Goal: Communication & Community: Answer question/provide support

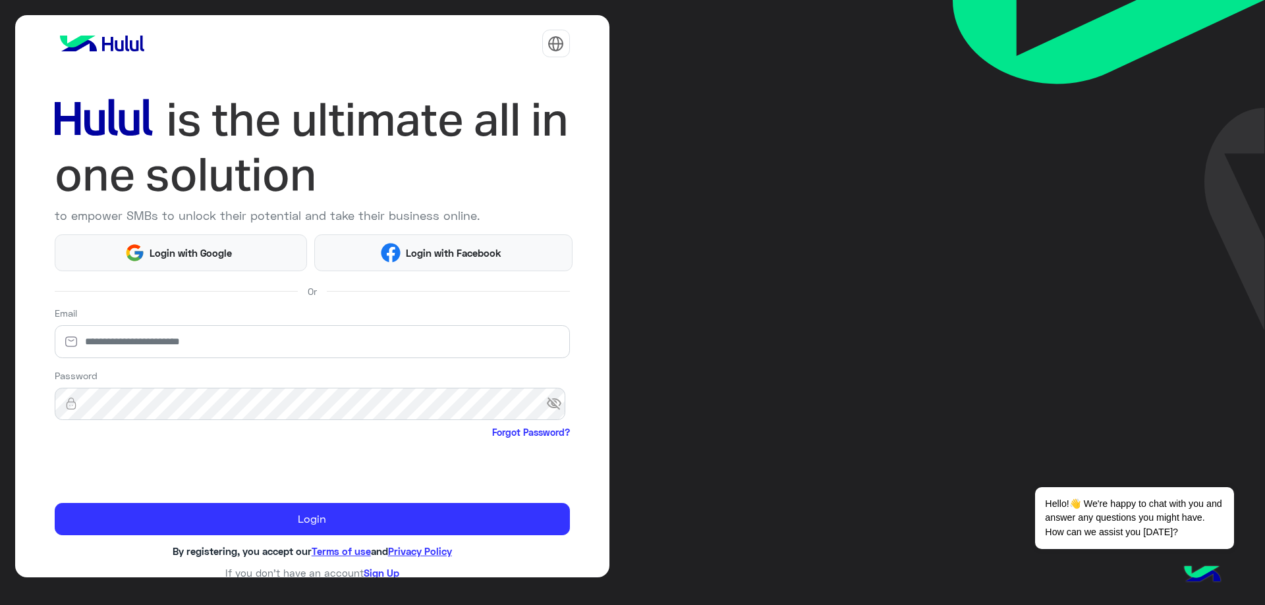
click at [298, 315] on div "Email" at bounding box center [312, 334] width 515 height 57
click at [286, 322] on div "Email" at bounding box center [312, 334] width 515 height 57
click at [281, 328] on input "email" at bounding box center [312, 341] width 515 height 33
type input "**********"
click at [556, 400] on span "visibility_off" at bounding box center [558, 405] width 24 height 24
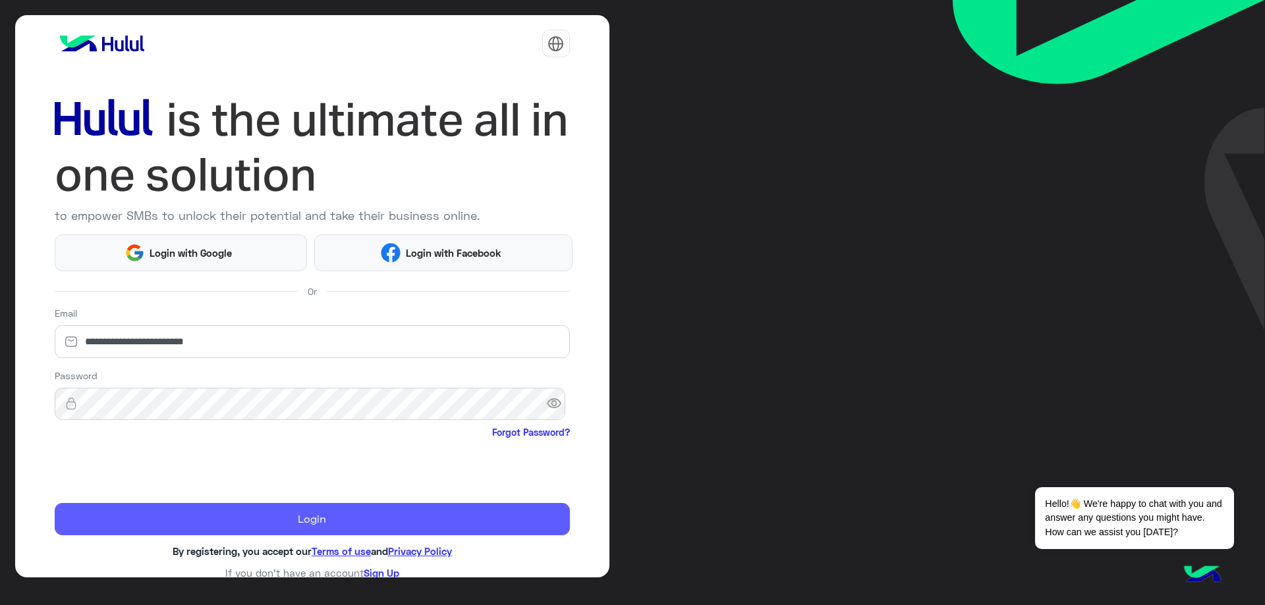
click at [313, 510] on button "Login" at bounding box center [312, 519] width 515 height 33
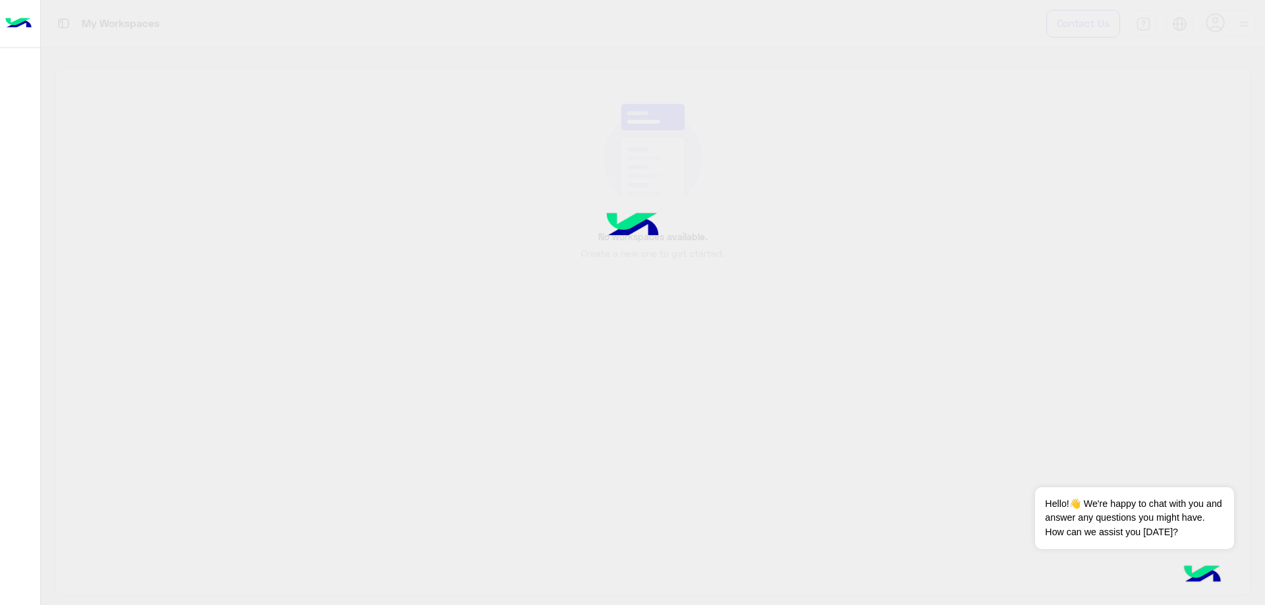
click at [313, 510] on div at bounding box center [632, 302] width 1265 height 605
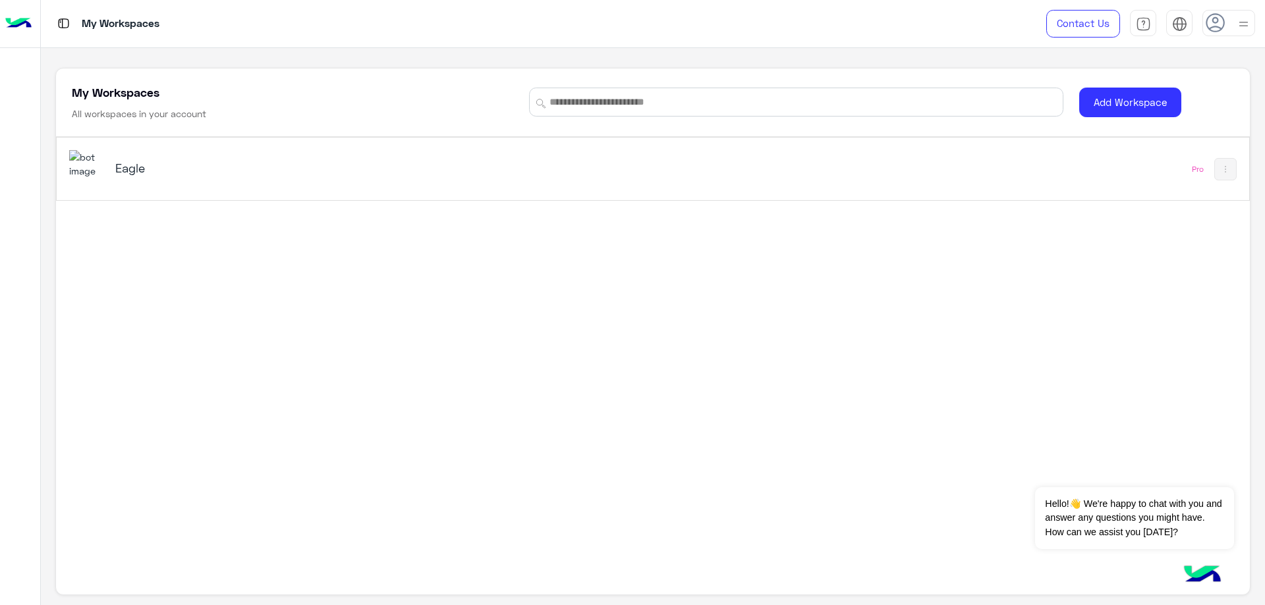
click at [101, 169] on img at bounding box center [87, 164] width 36 height 28
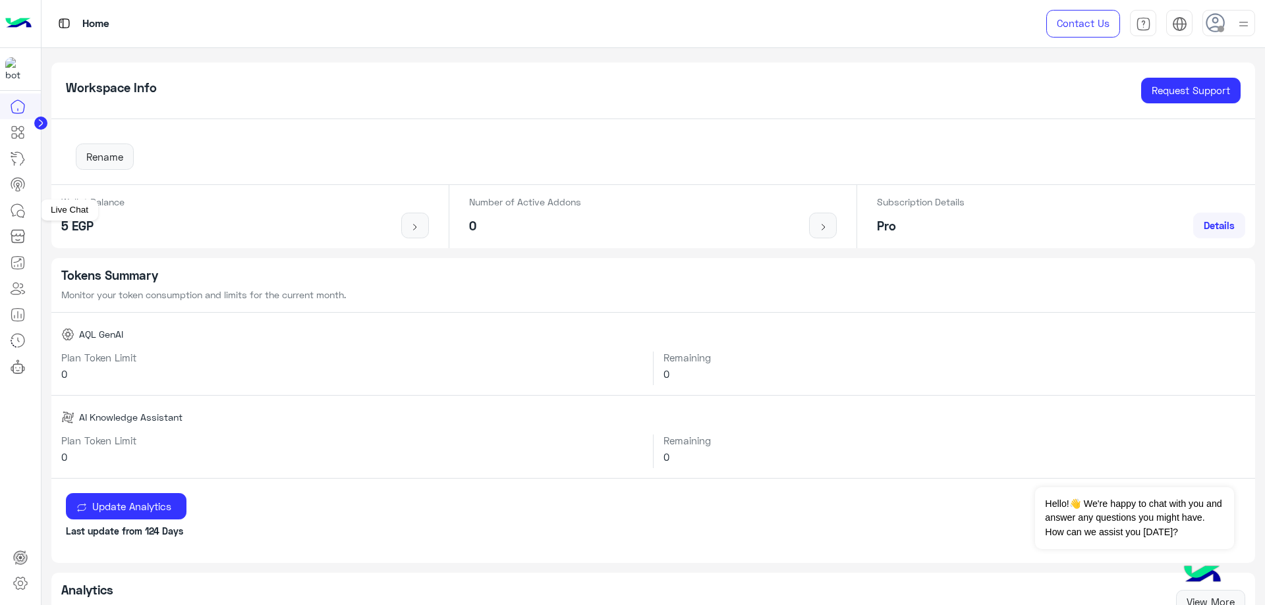
click at [7, 213] on link at bounding box center [18, 211] width 36 height 26
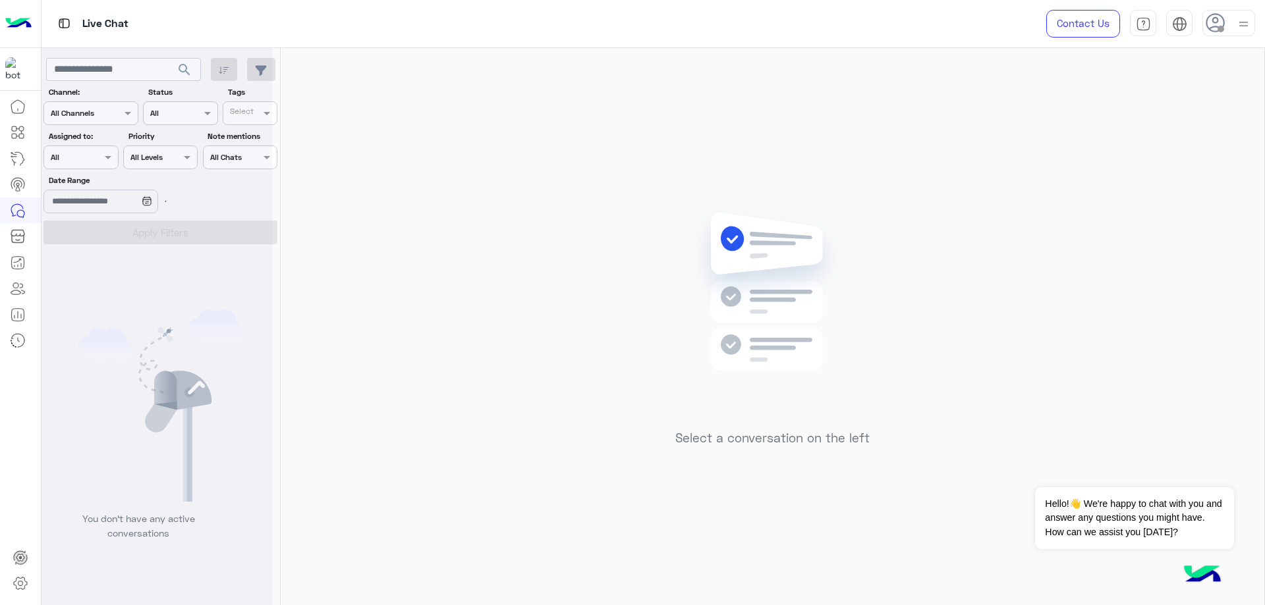
click at [1230, 23] on div at bounding box center [1228, 23] width 53 height 26
click at [1234, 113] on div "Online Break Busy Offline" at bounding box center [1172, 147] width 163 height 116
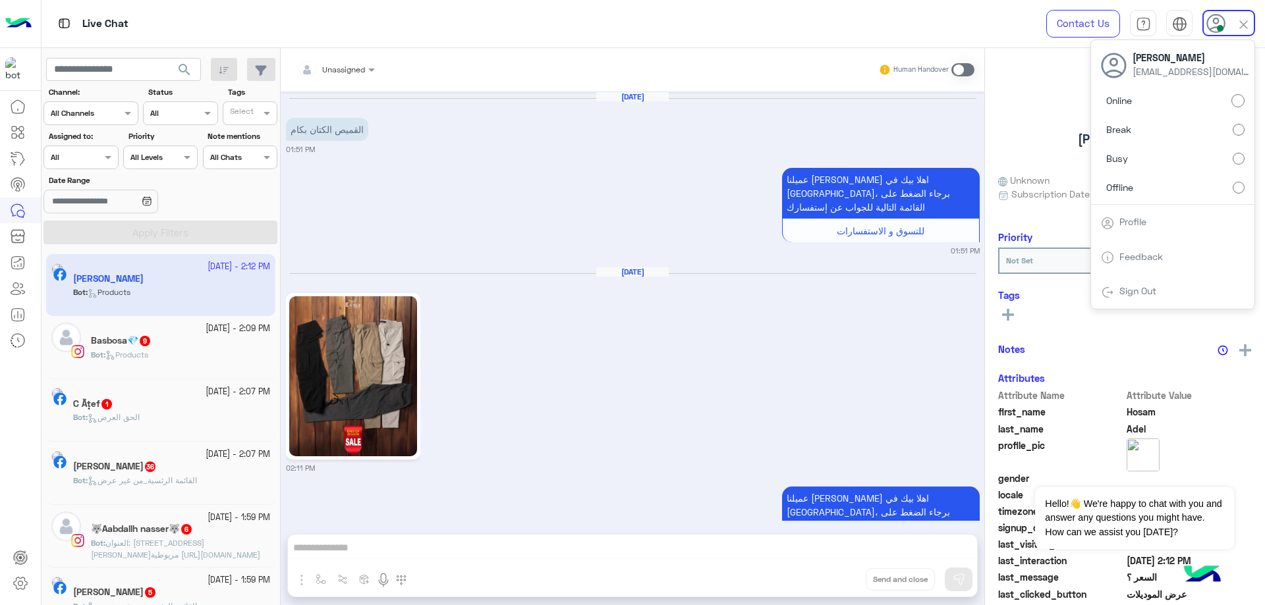
scroll to position [767, 0]
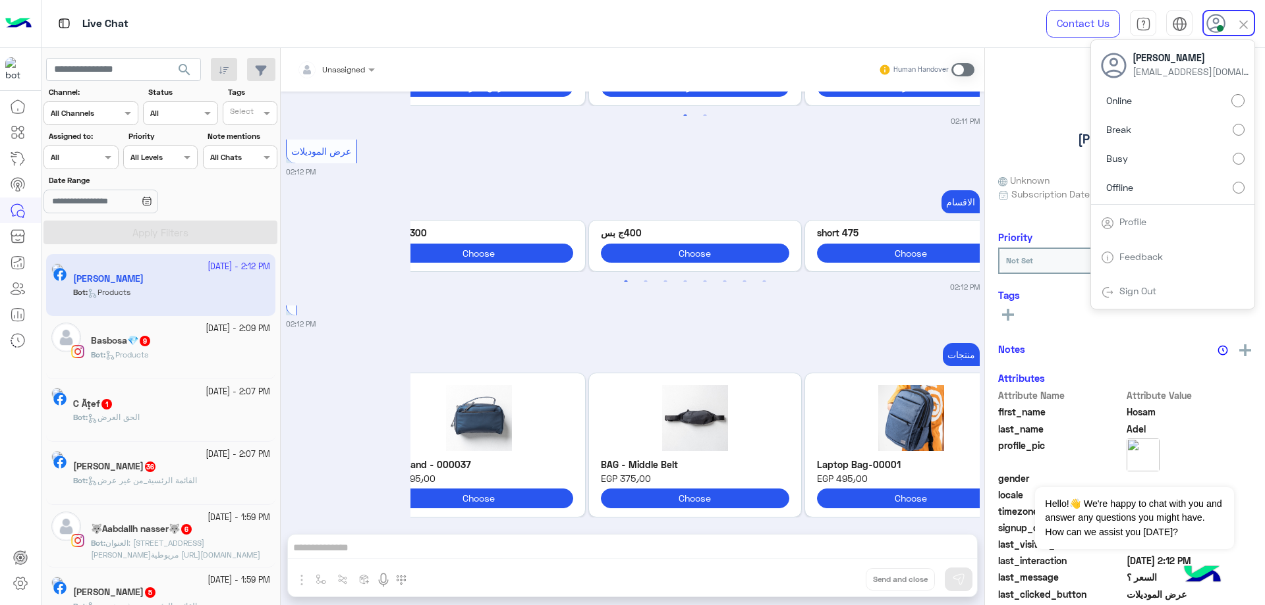
click at [94, 153] on div at bounding box center [80, 156] width 73 height 13
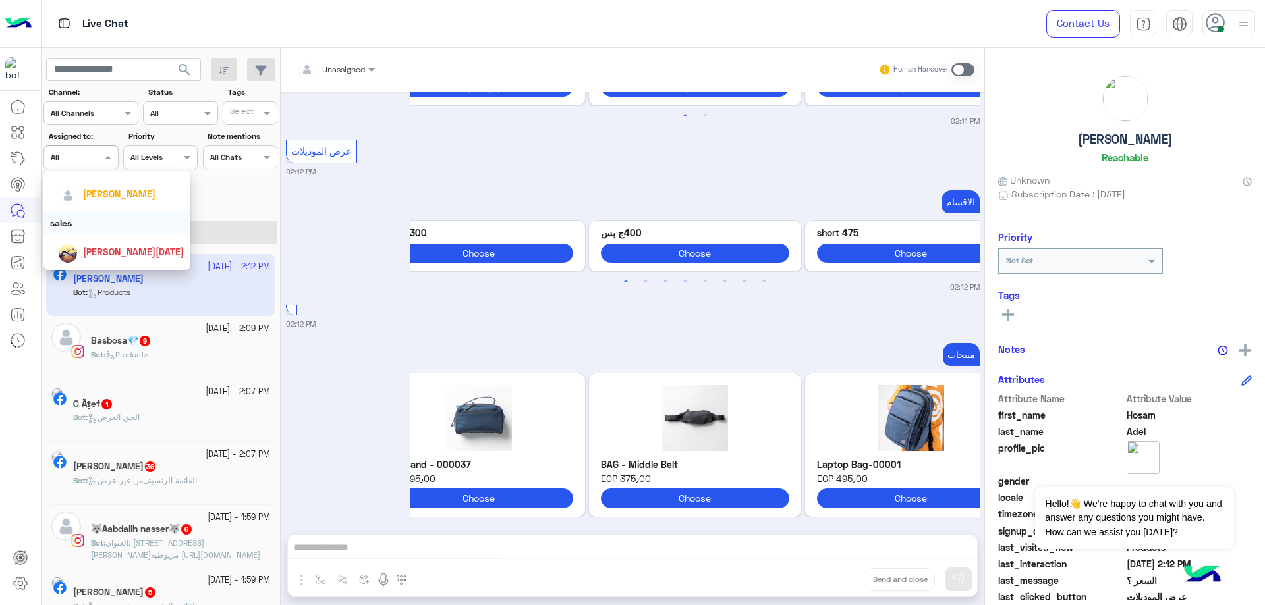
scroll to position [0, 0]
click at [113, 261] on div "[PERSON_NAME]" at bounding box center [121, 270] width 126 height 23
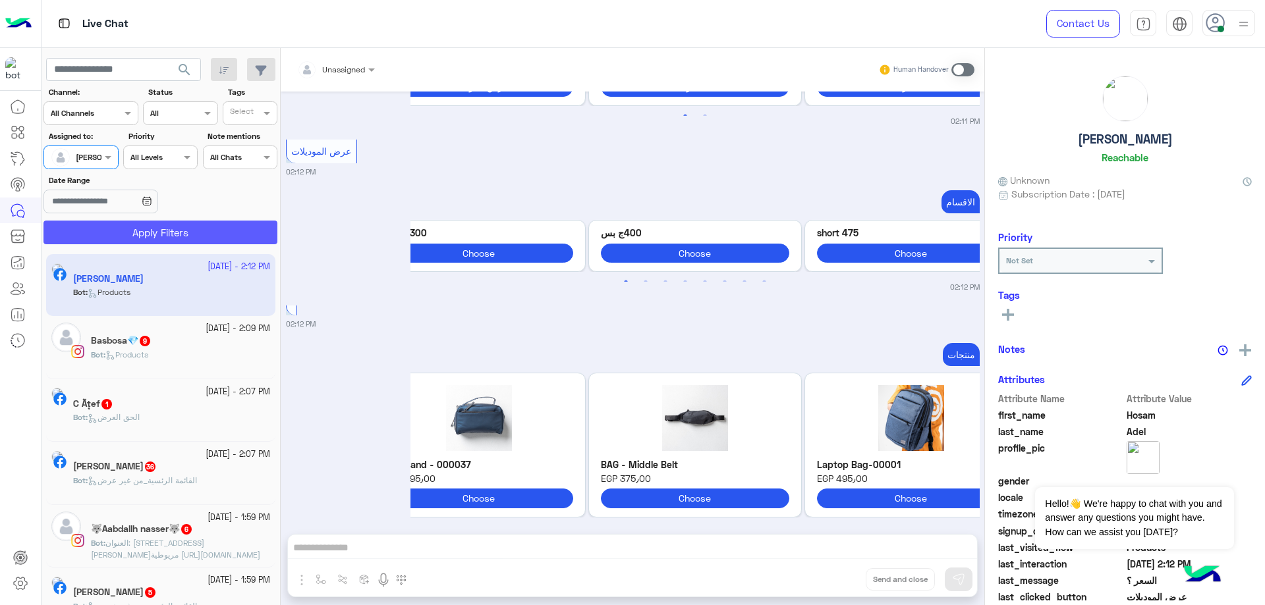
click at [184, 238] on button "Apply Filters" at bounding box center [160, 233] width 234 height 24
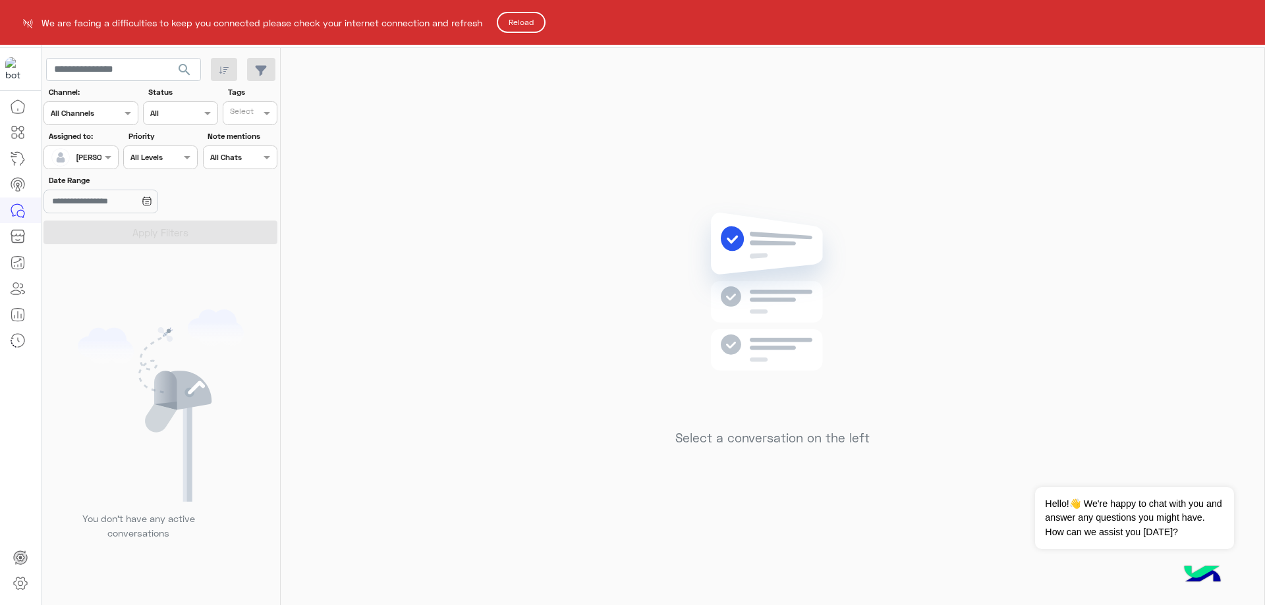
click at [525, 19] on button "Reload" at bounding box center [521, 22] width 49 height 21
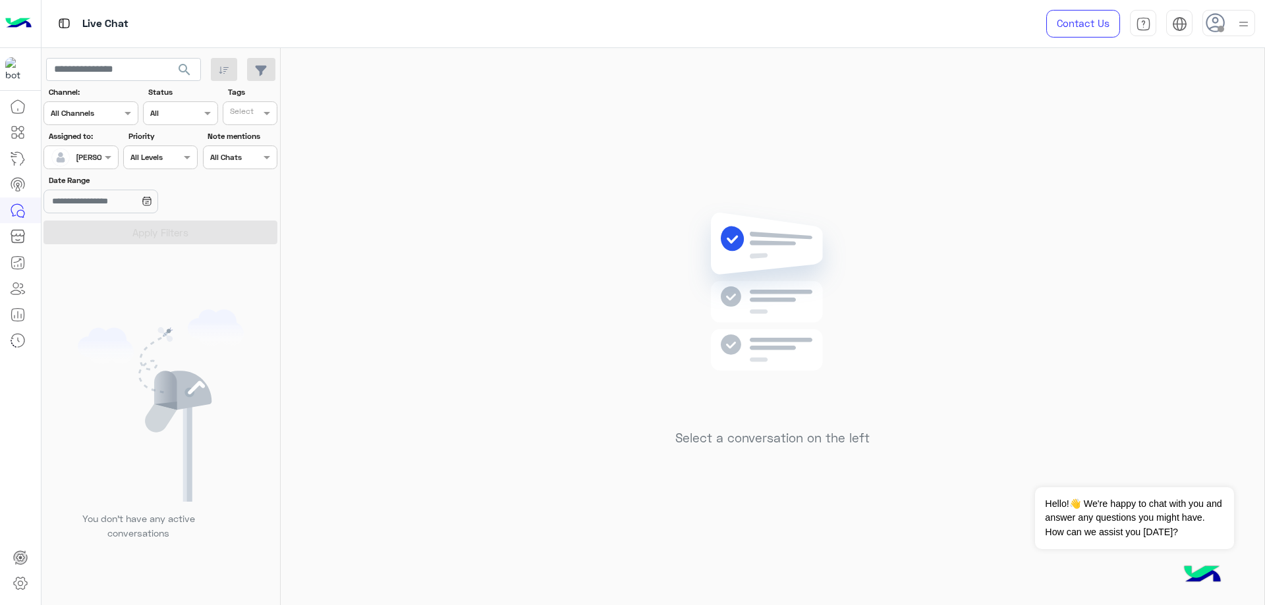
click at [1234, 34] on div at bounding box center [1228, 23] width 53 height 26
click at [1209, 97] on label "Online" at bounding box center [1173, 101] width 144 height 24
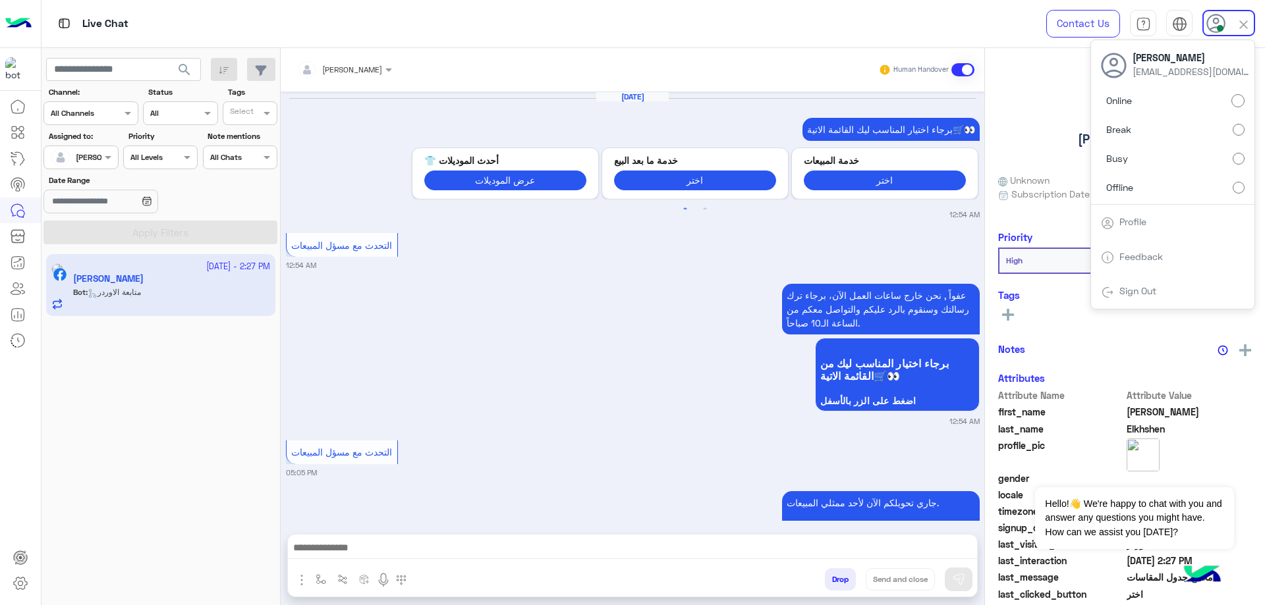
scroll to position [1432, 0]
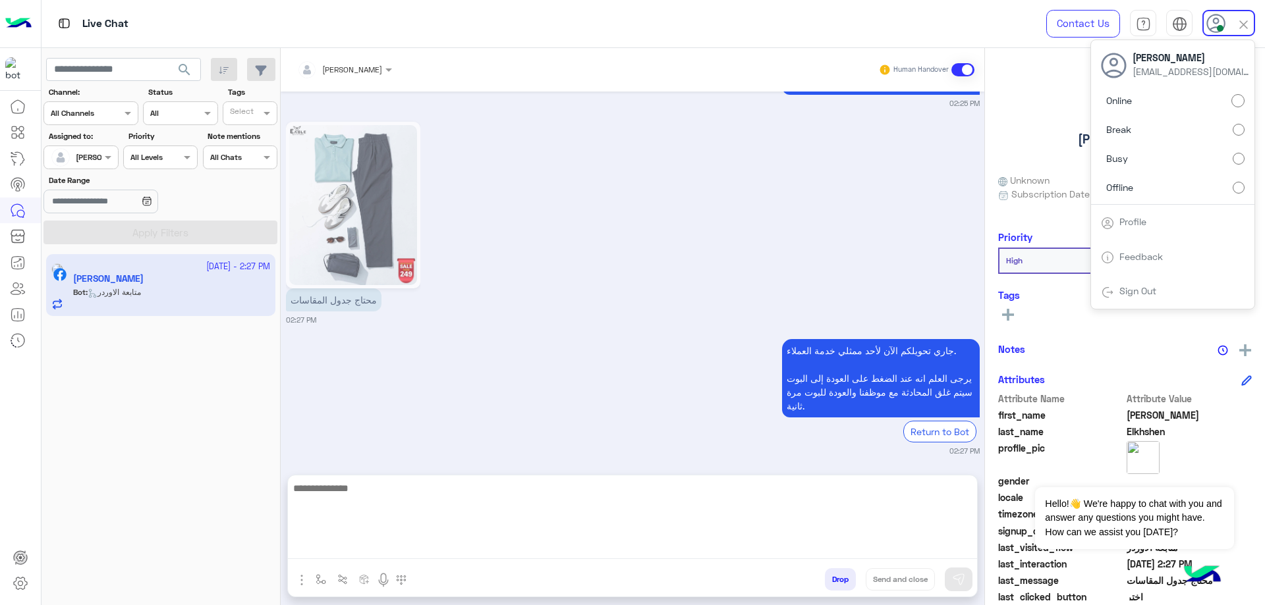
click at [446, 546] on textarea at bounding box center [632, 519] width 689 height 79
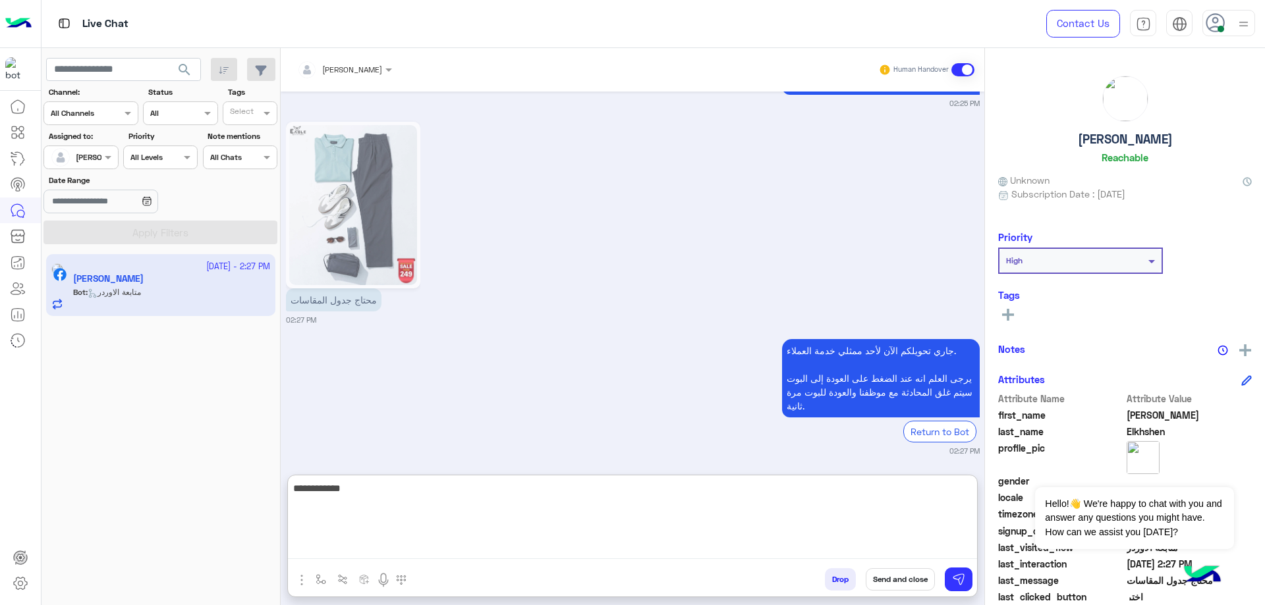
type textarea "**********"
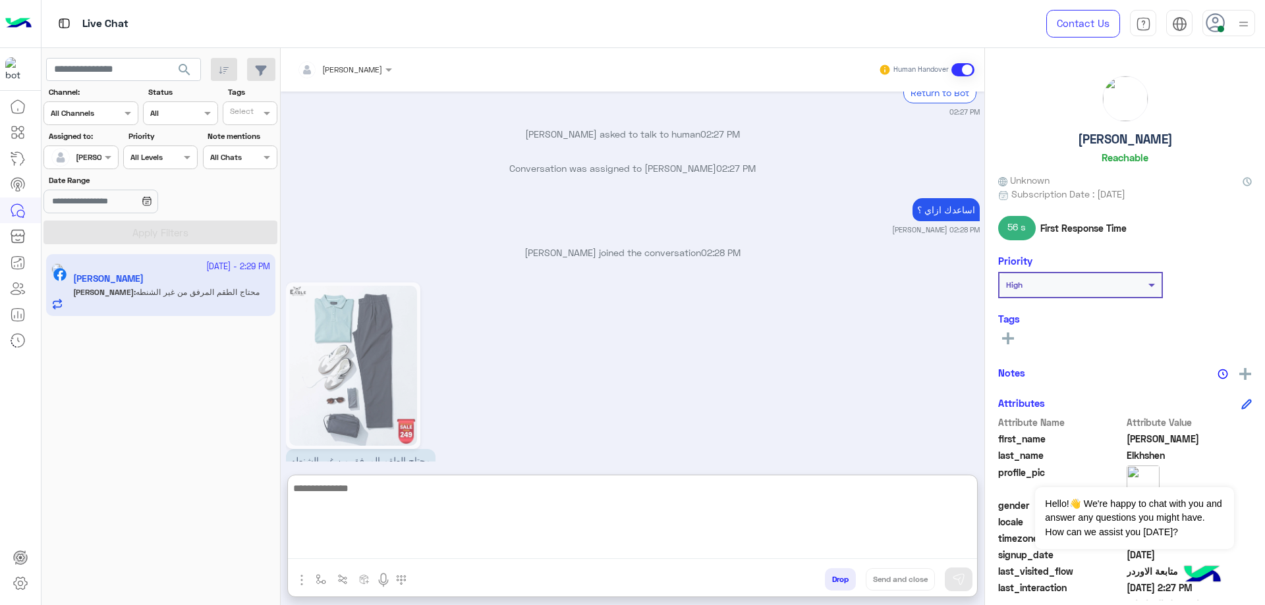
scroll to position [1792, 0]
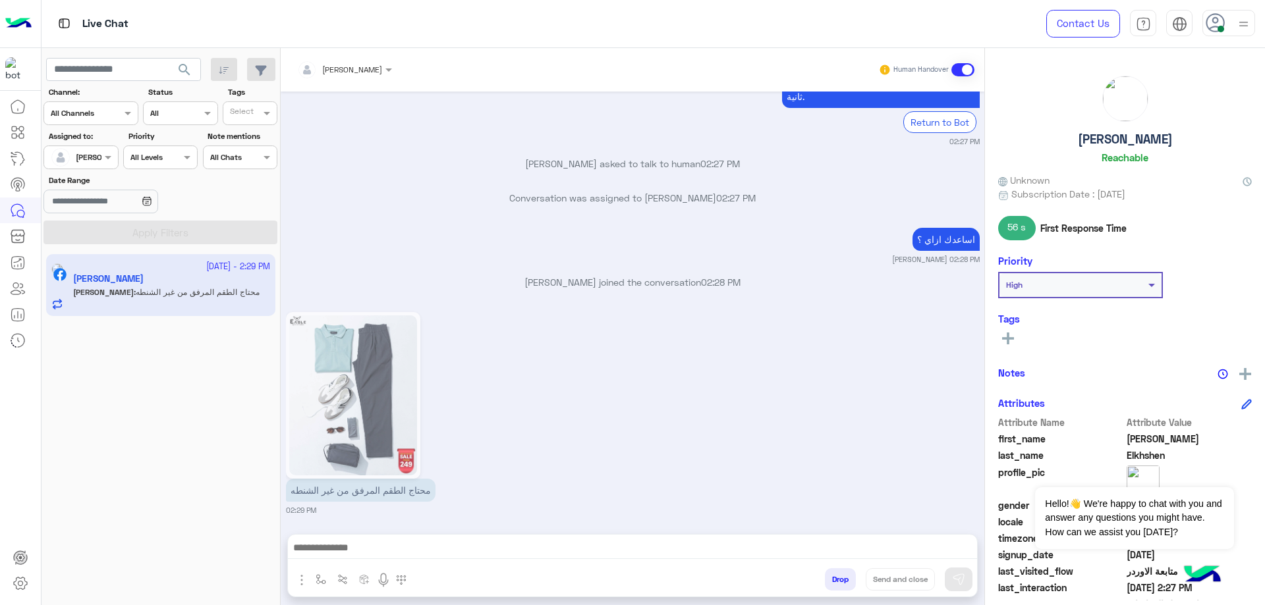
click at [1081, 144] on h5 "Mohamed Elkhshen" at bounding box center [1124, 139] width 95 height 15
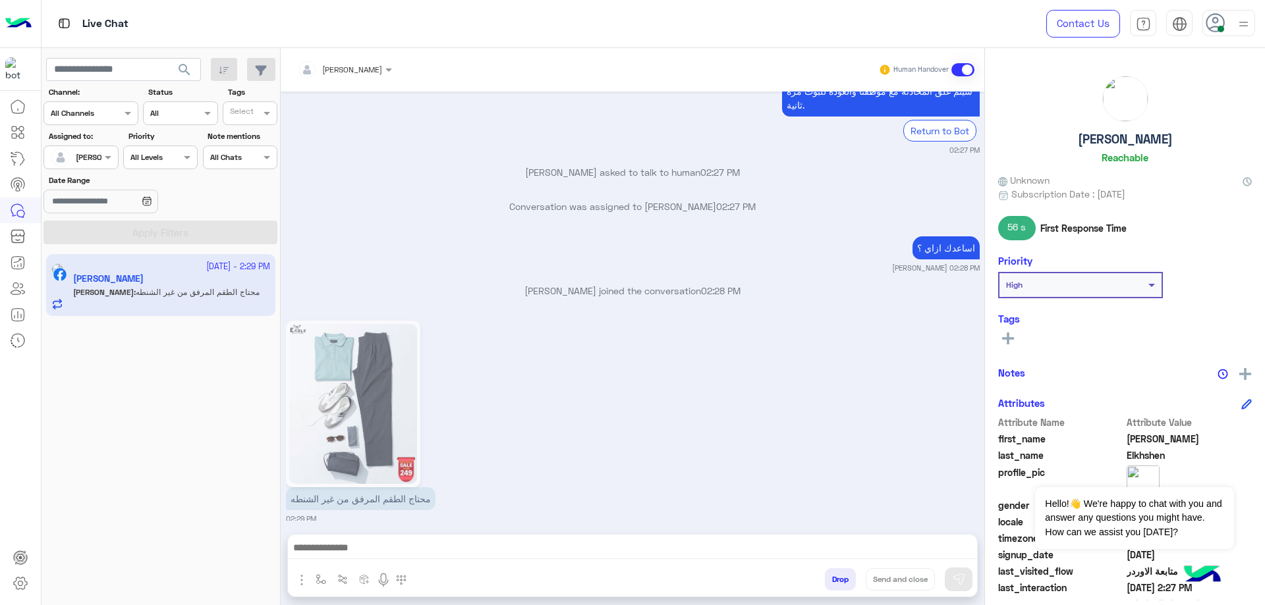
click at [1081, 144] on h5 "Mohamed Elkhshen" at bounding box center [1124, 139] width 95 height 15
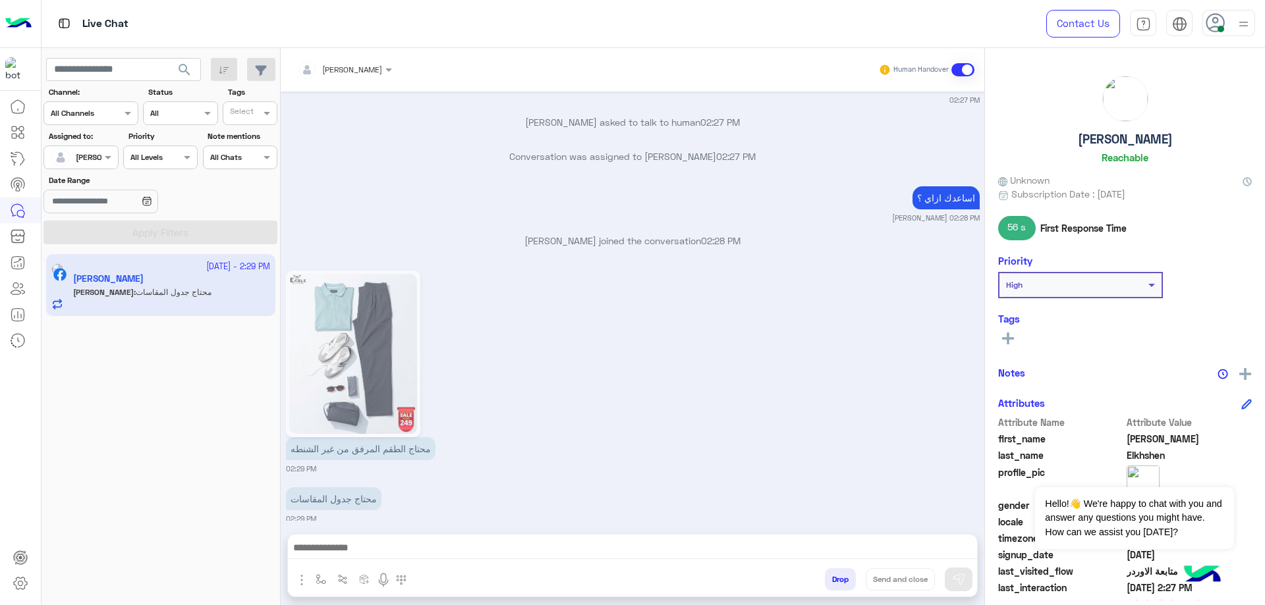
copy h5 "Mohamed Elkhshen"
click at [374, 78] on div "[PERSON_NAME]" at bounding box center [339, 70] width 85 height 26
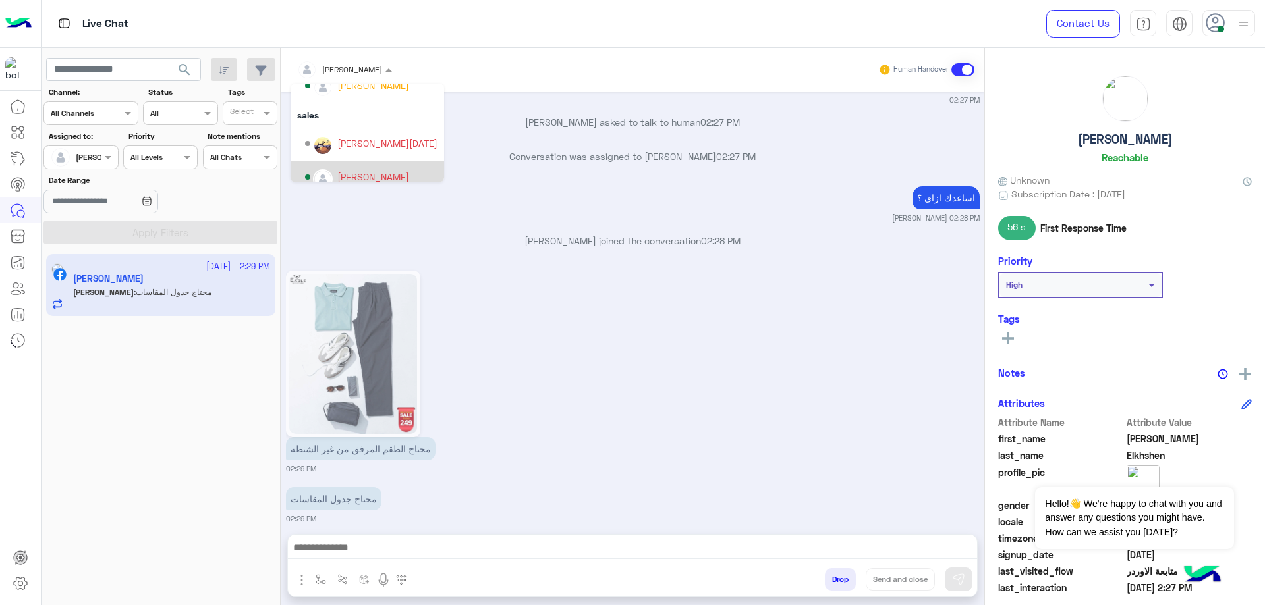
scroll to position [118, 0]
click at [357, 163] on div "mohamed ahmed" at bounding box center [373, 165] width 72 height 14
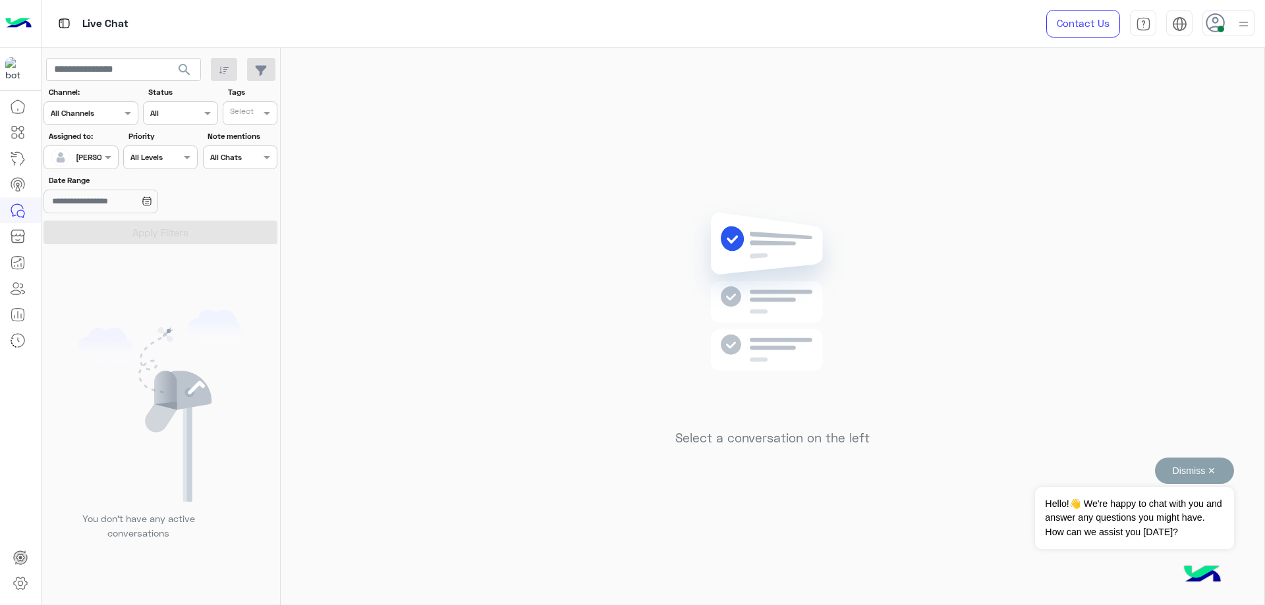
click at [1194, 468] on button "Dismiss ✕" at bounding box center [1194, 471] width 79 height 26
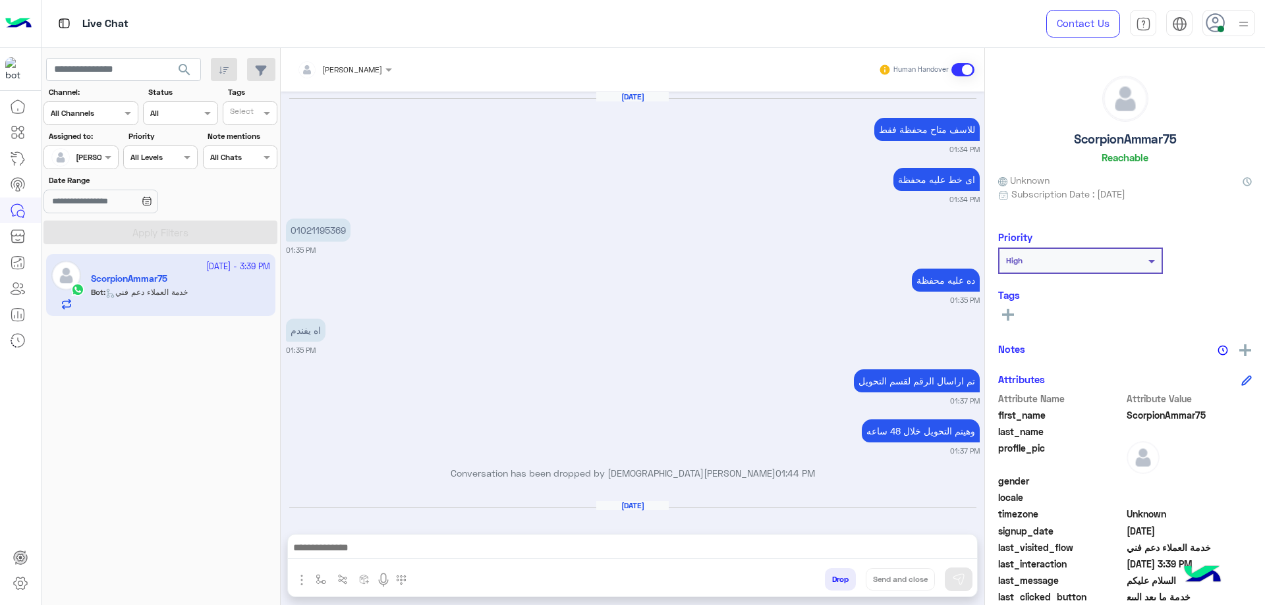
scroll to position [1018, 0]
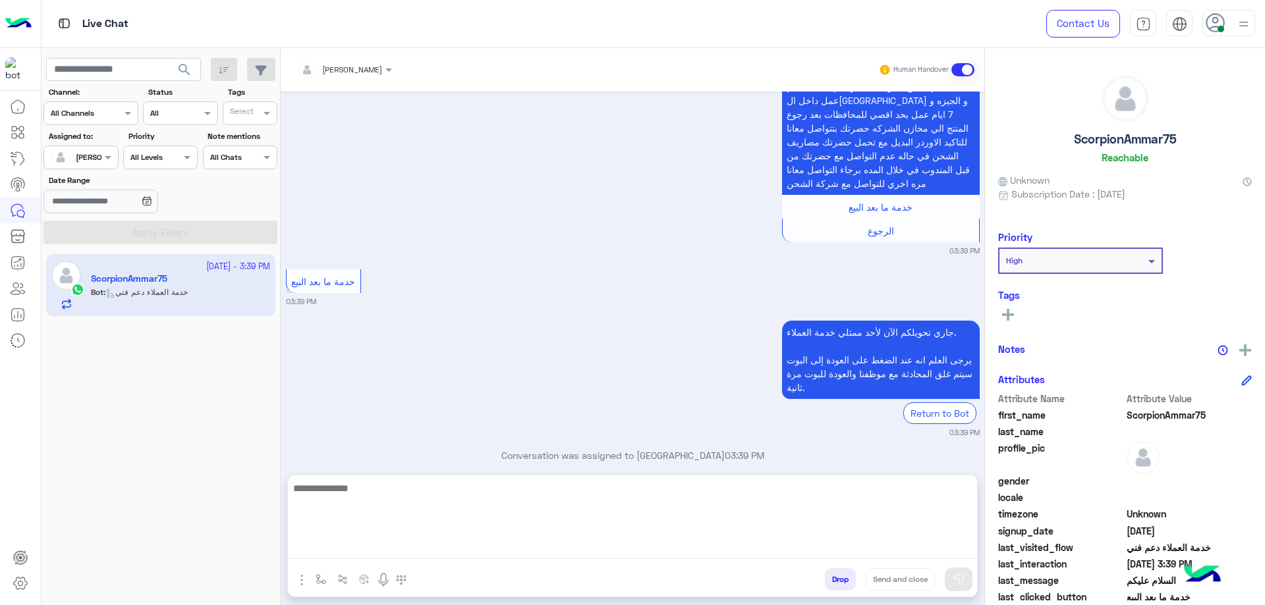
click at [508, 545] on textarea at bounding box center [632, 519] width 689 height 79
type textarea "**********"
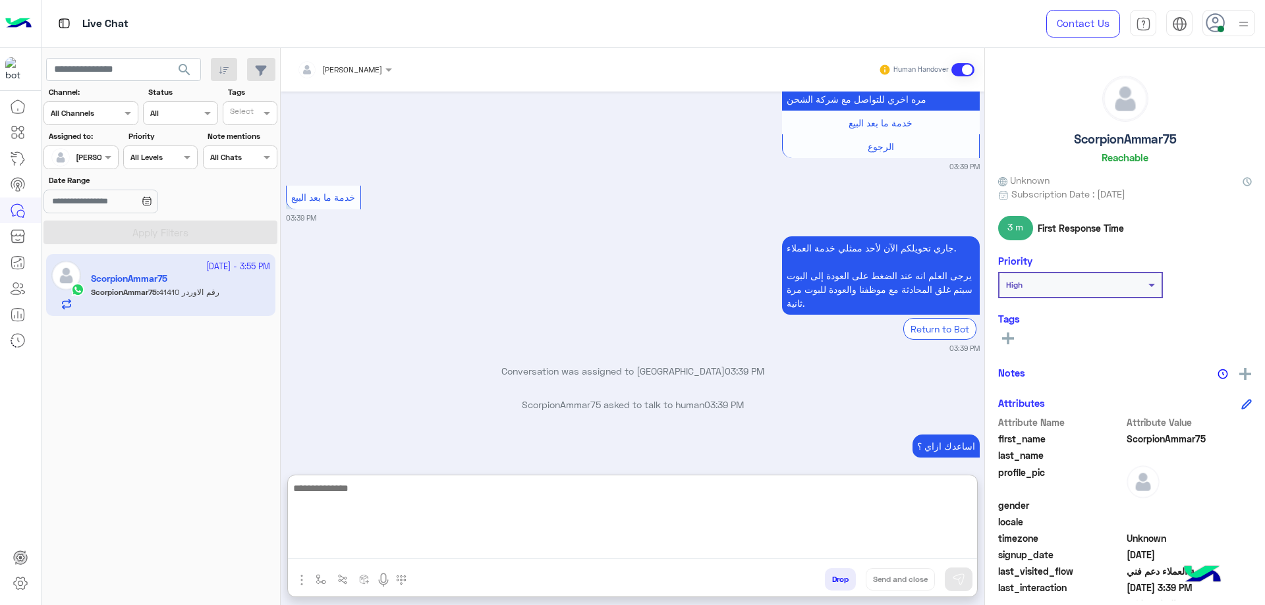
scroll to position [2447, 0]
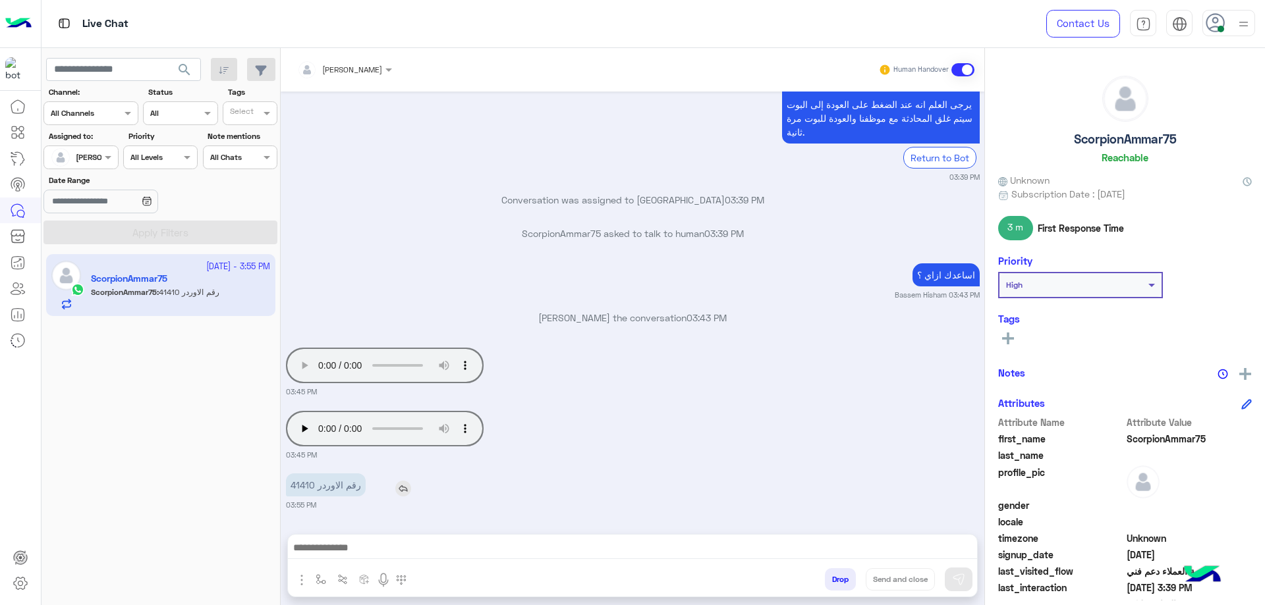
click at [302, 485] on p "رقم الاوردر 41410" at bounding box center [326, 485] width 80 height 23
copy p "41410"
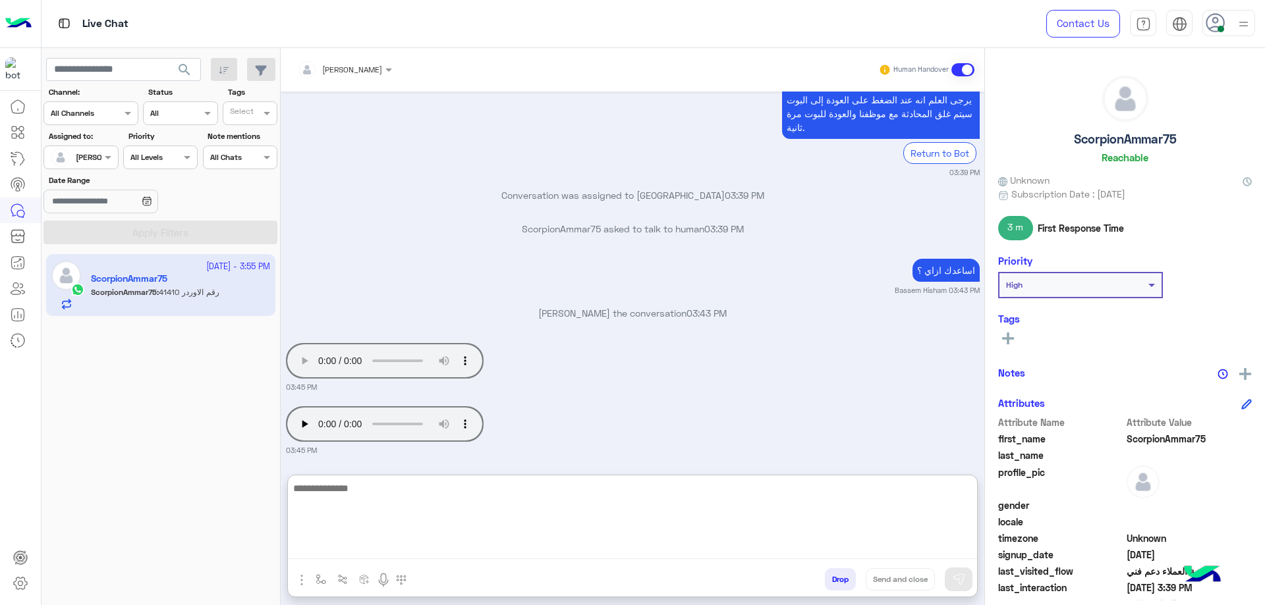
click at [482, 543] on textarea at bounding box center [632, 519] width 689 height 79
click at [347, 543] on textarea at bounding box center [632, 519] width 689 height 79
type textarea "**********"
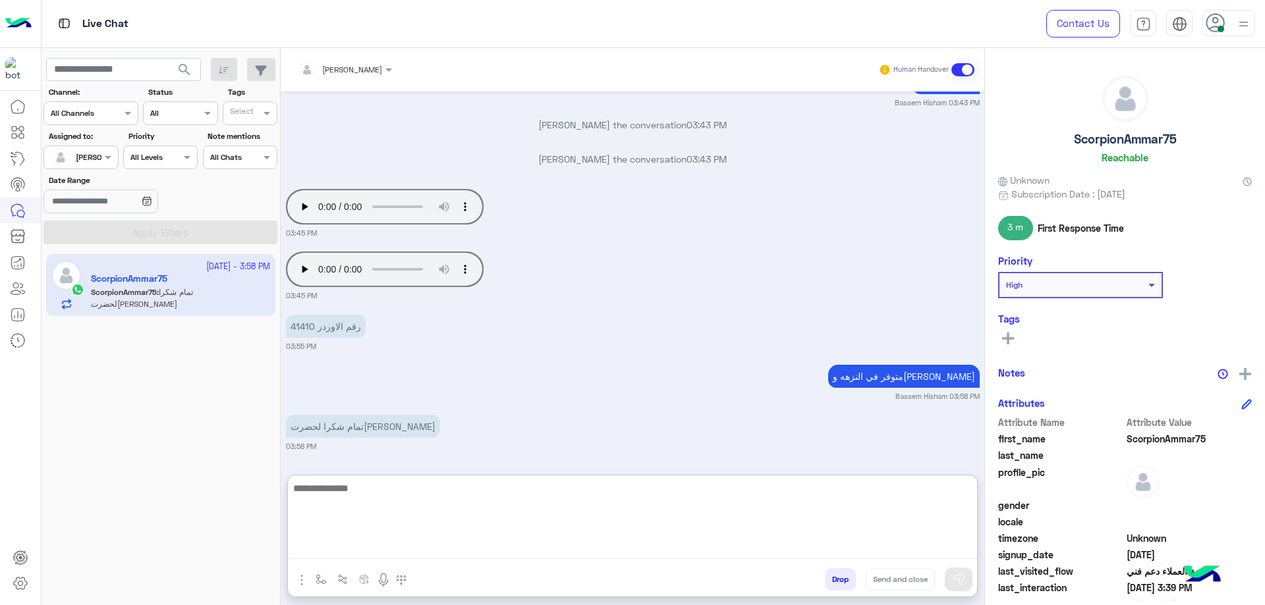
scroll to position [2690, 0]
click at [445, 515] on textarea at bounding box center [632, 519] width 689 height 79
click at [446, 535] on textarea at bounding box center [632, 519] width 689 height 79
type textarea "**********"
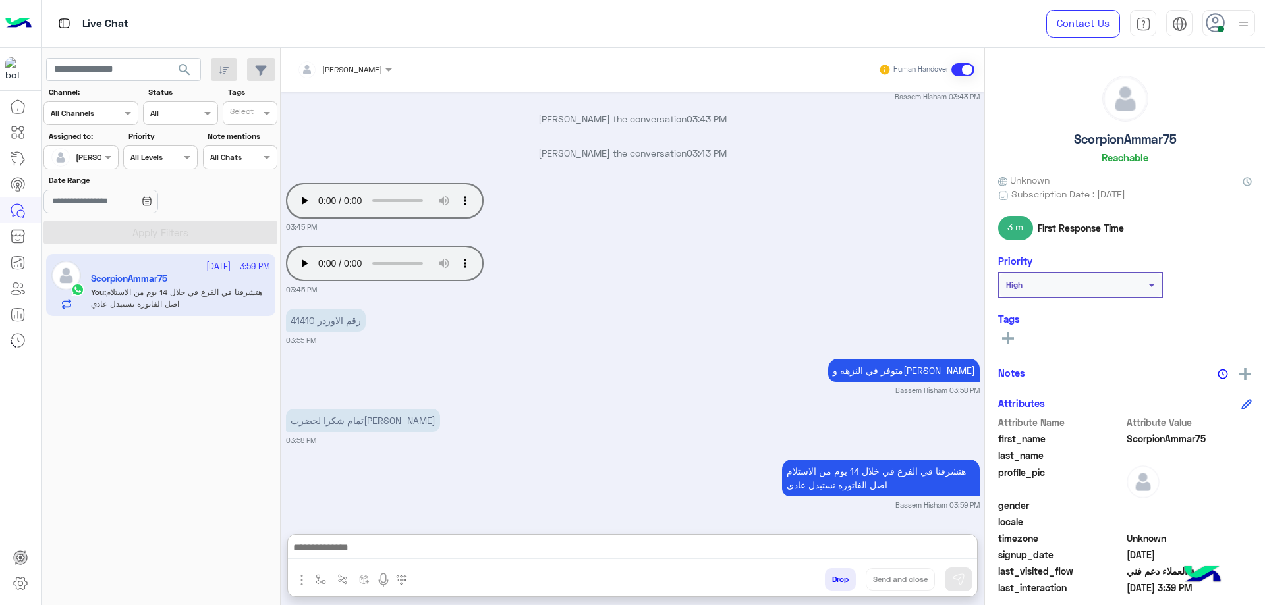
click at [1112, 134] on h5 "ScorpionAmmar75" at bounding box center [1125, 139] width 103 height 15
copy h5 "ScorpionAmmar75"
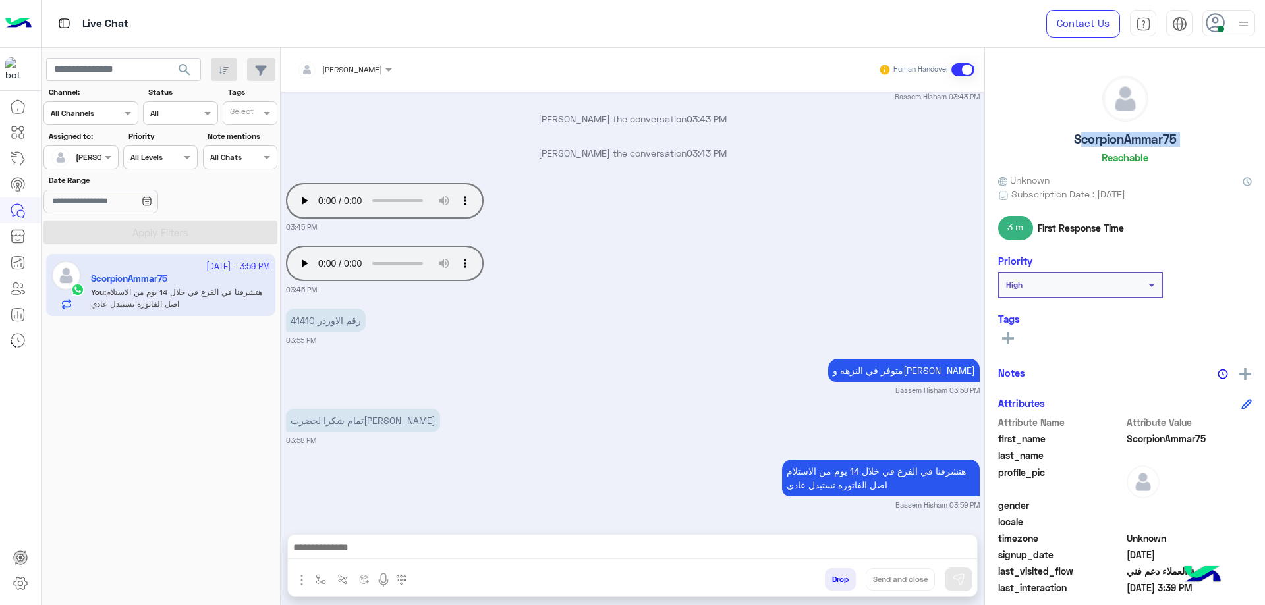
copy h5 "ScorpionAmmar75"
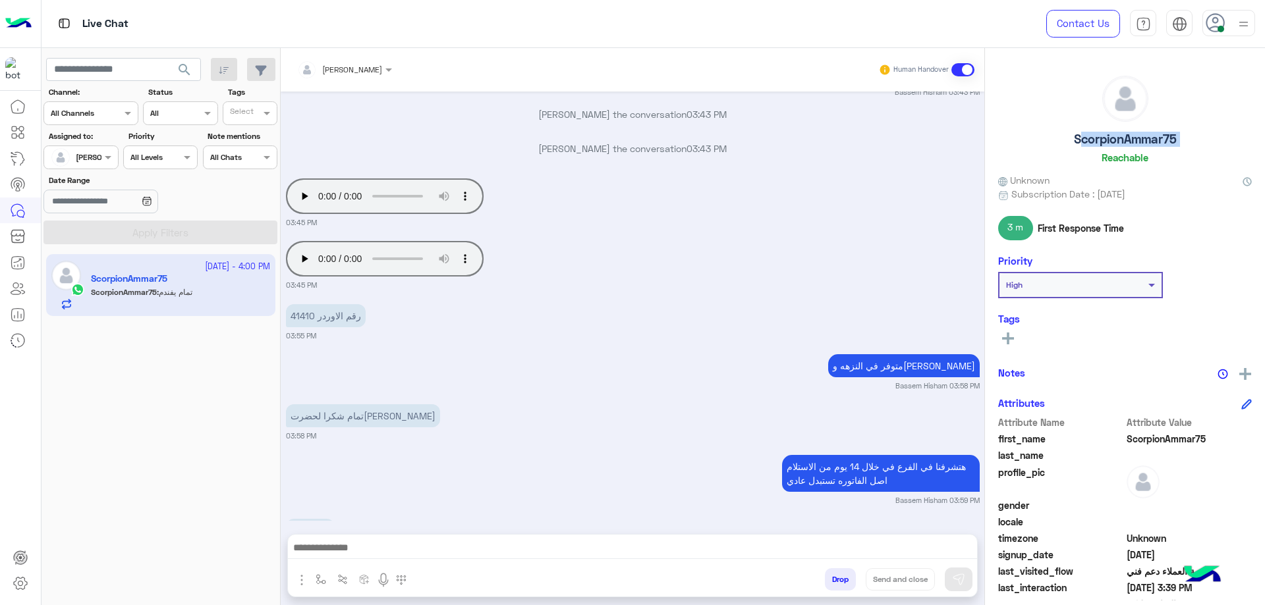
scroll to position [2746, 0]
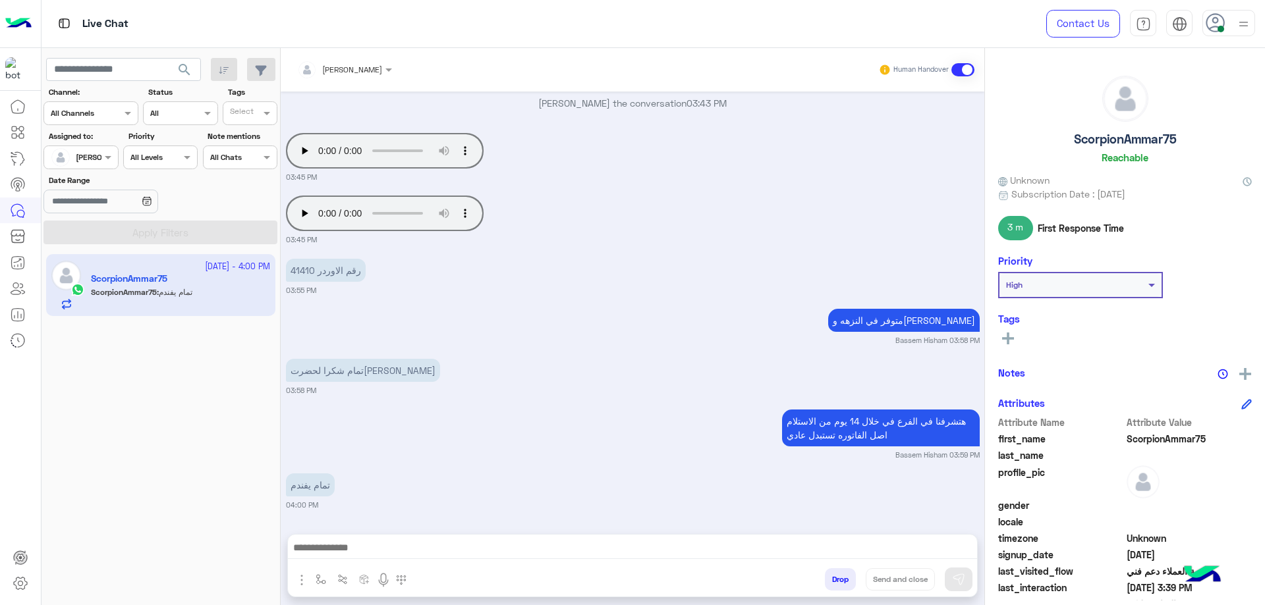
drag, startPoint x: 784, startPoint y: 572, endPoint x: 782, endPoint y: 550, distance: 22.4
click at [783, 572] on div "Drop Send and close" at bounding box center [696, 582] width 560 height 29
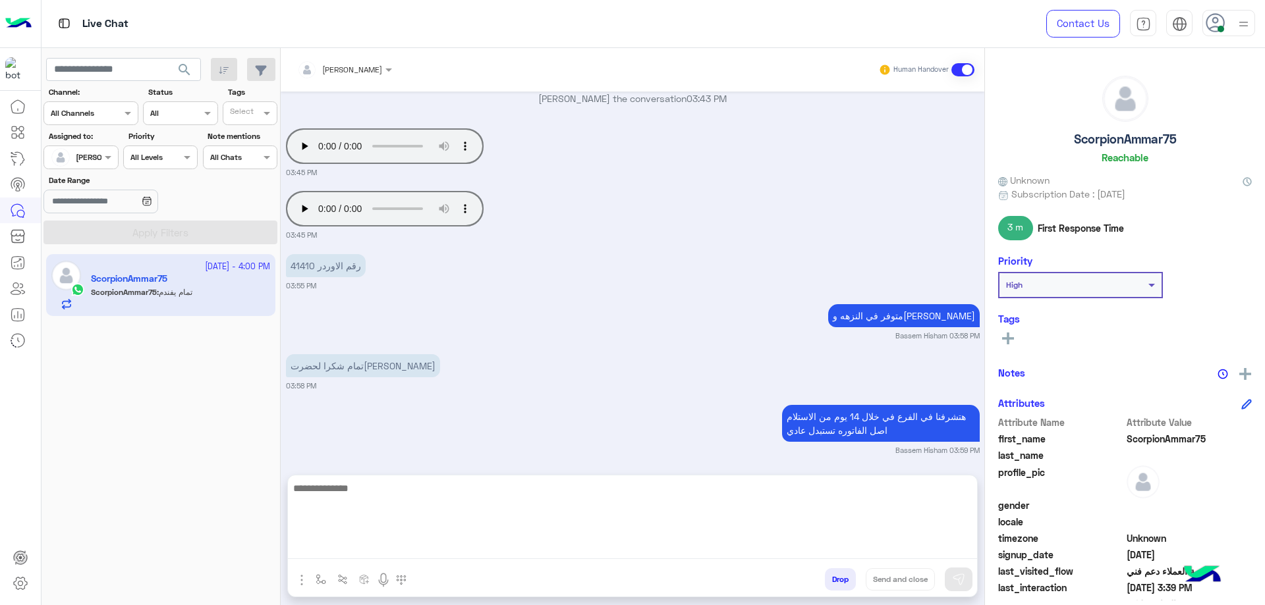
click at [782, 550] on textarea at bounding box center [632, 519] width 689 height 79
click at [856, 543] on textarea "******" at bounding box center [632, 519] width 689 height 79
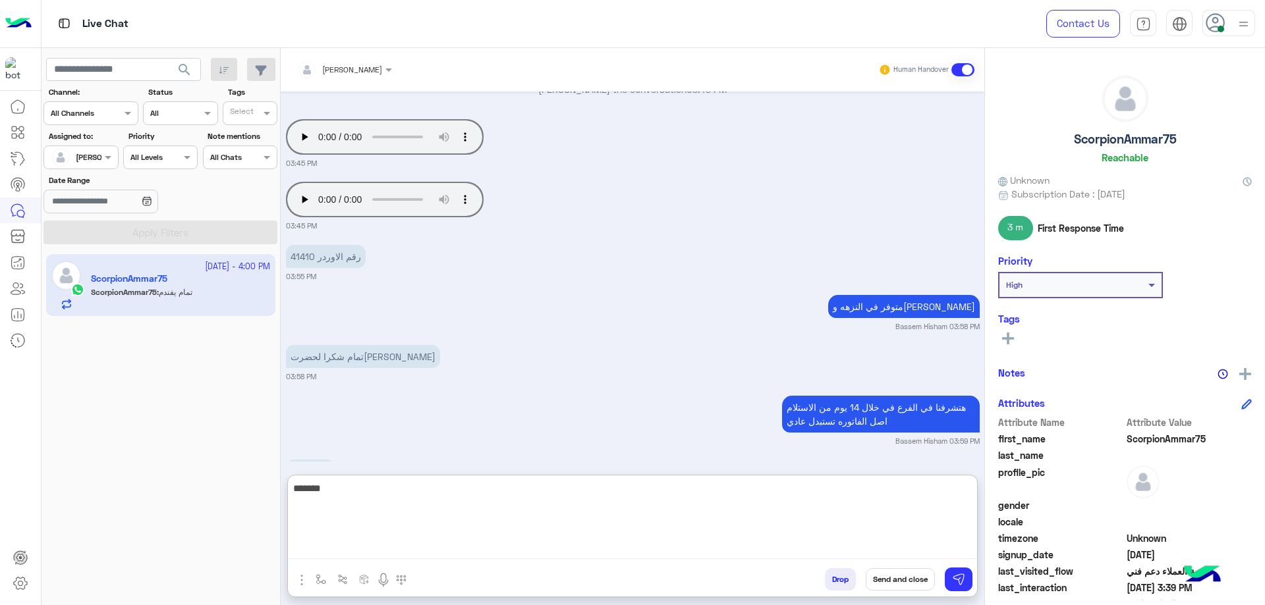
paste textarea "***"
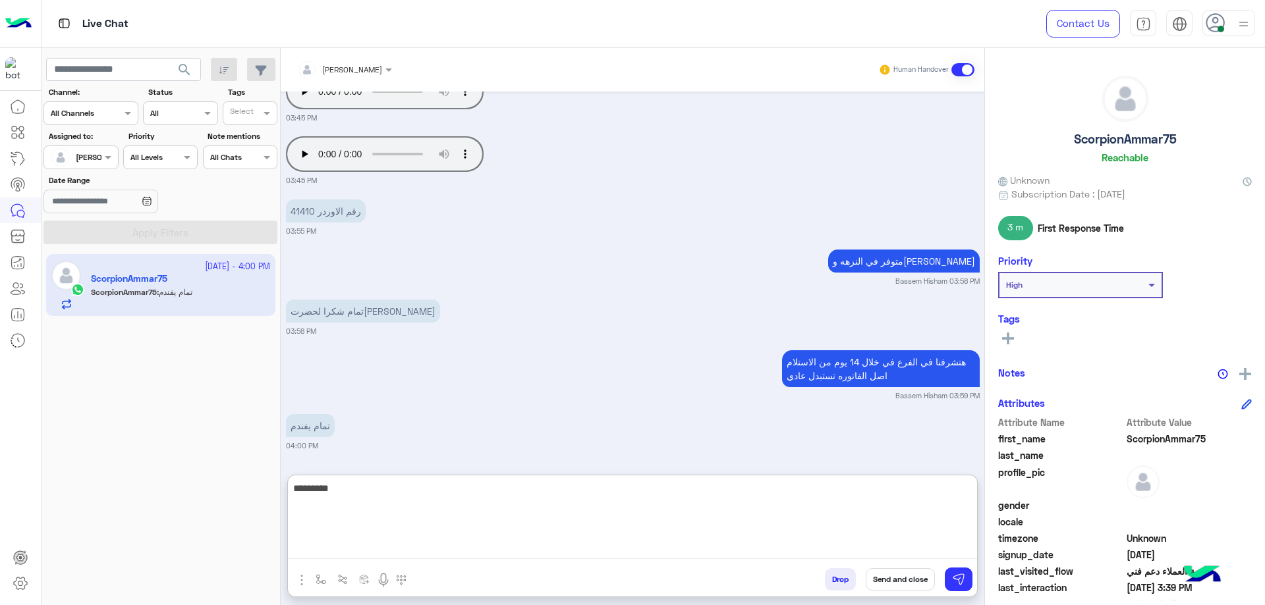
type textarea "*********"
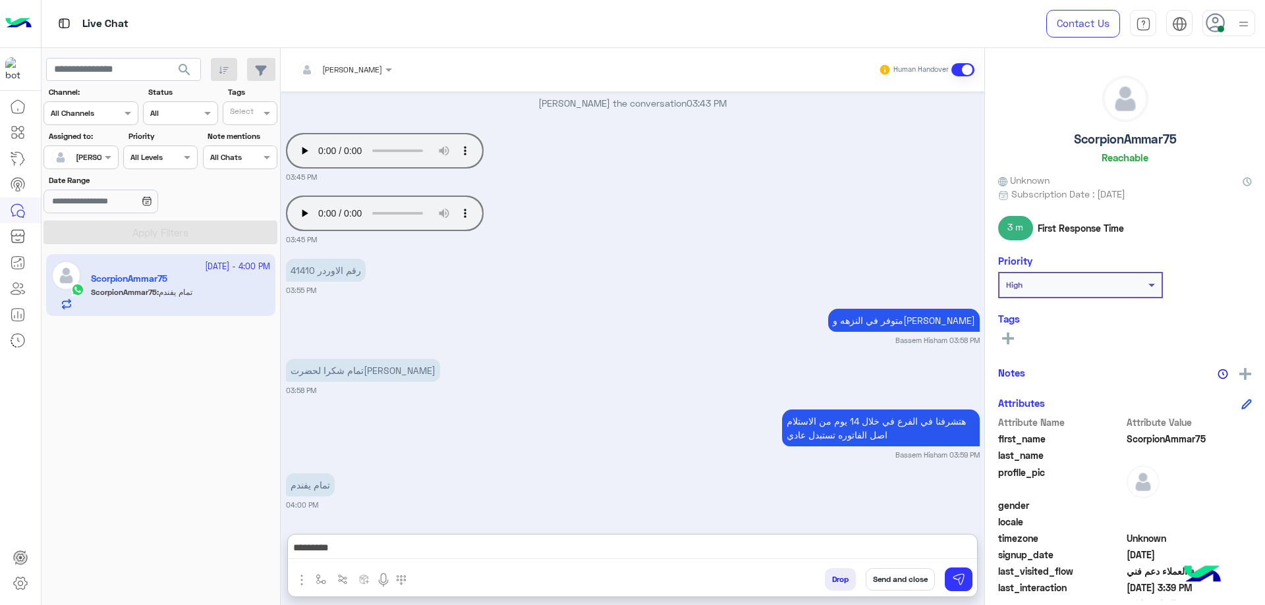
click at [891, 574] on button "Send and close" at bounding box center [899, 579] width 69 height 22
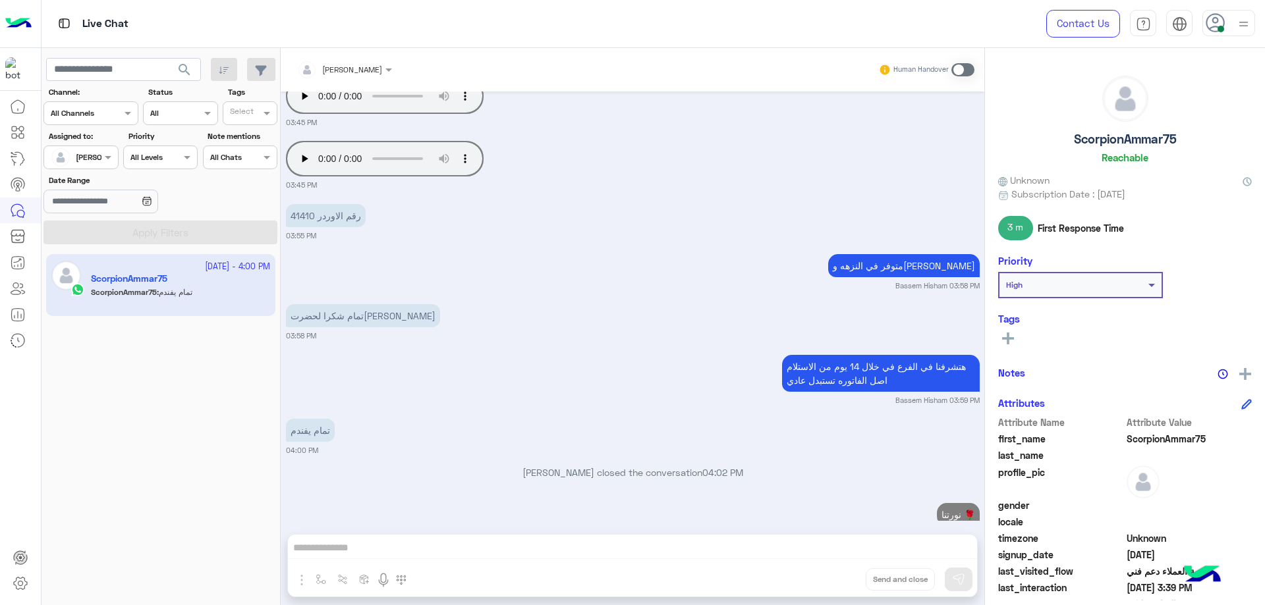
scroll to position [2830, 0]
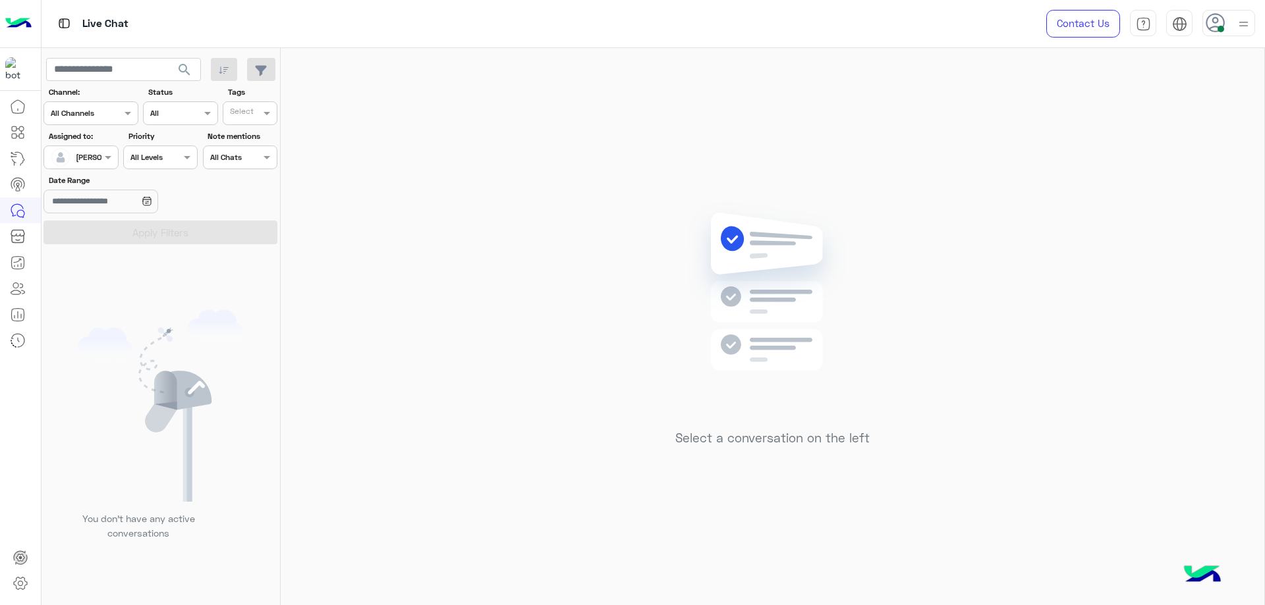
click at [96, 150] on div at bounding box center [80, 156] width 73 height 13
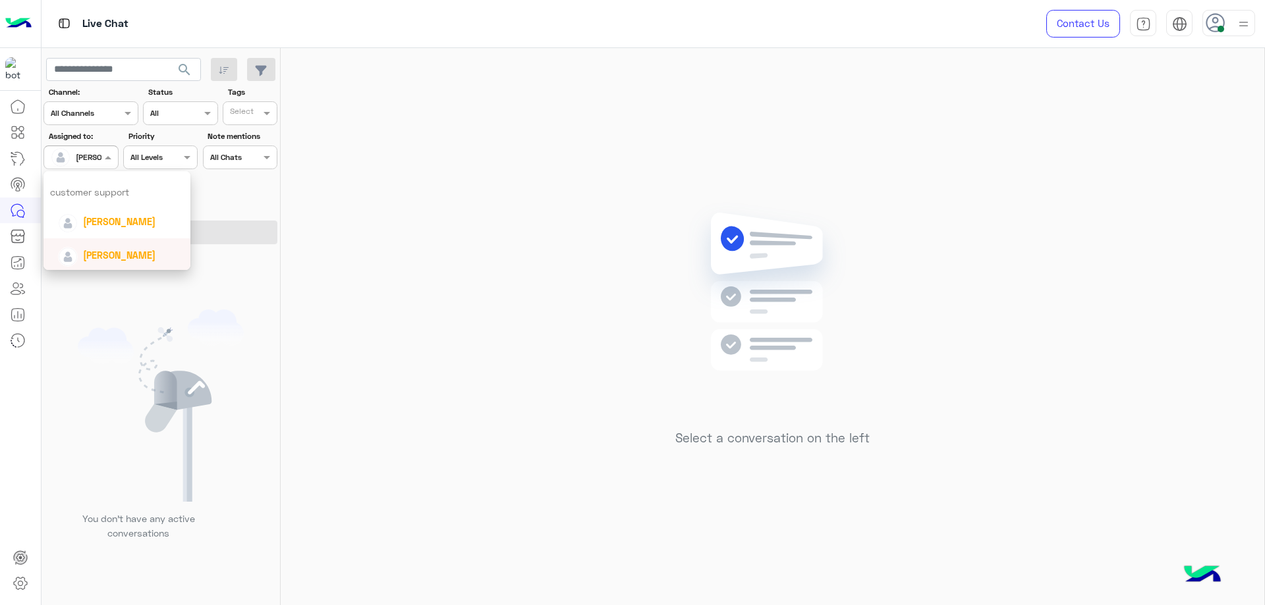
click at [105, 245] on div "[PERSON_NAME]" at bounding box center [121, 255] width 126 height 23
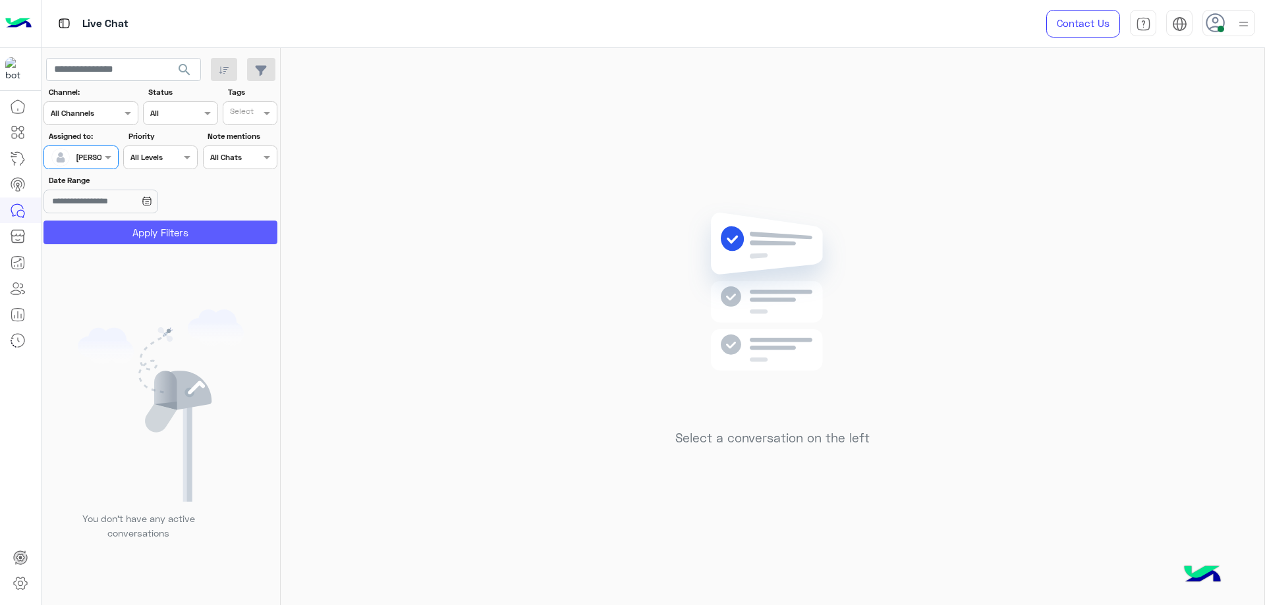
click at [141, 232] on button "Apply Filters" at bounding box center [160, 233] width 234 height 24
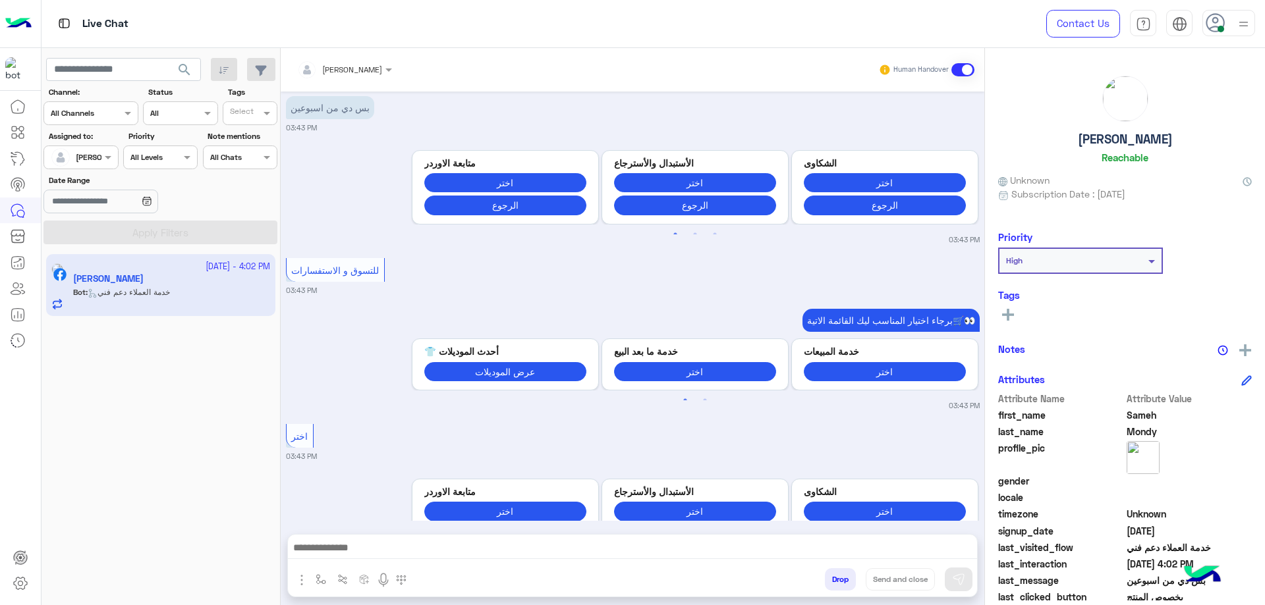
scroll to position [1300, 0]
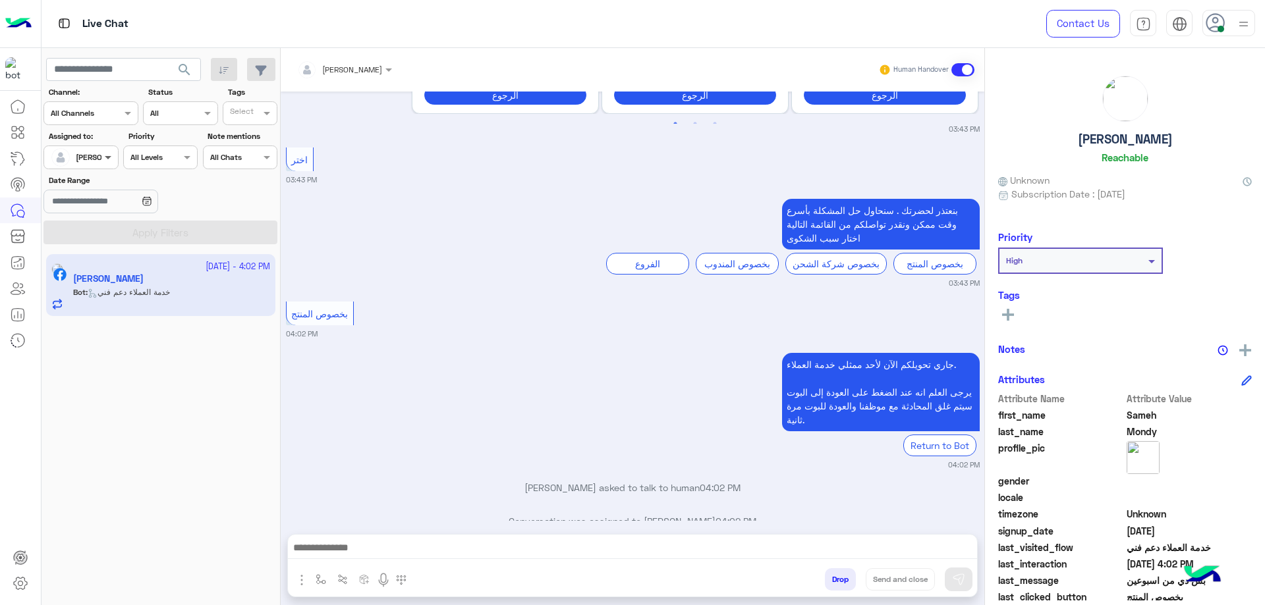
click at [109, 159] on span at bounding box center [109, 157] width 16 height 14
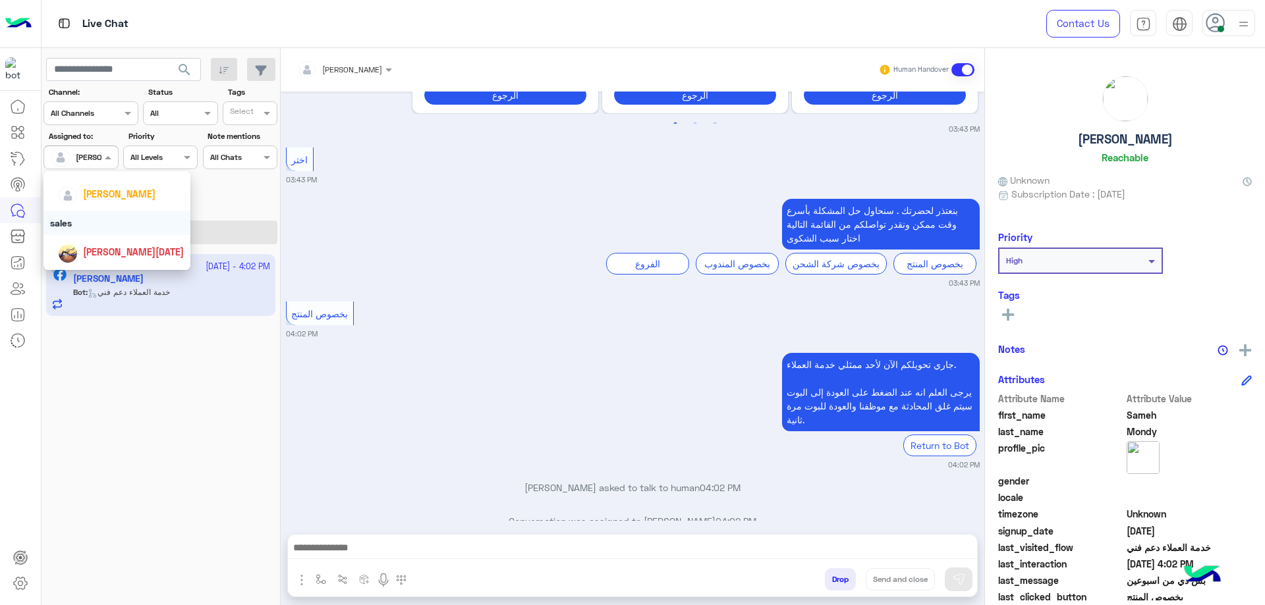
scroll to position [83, 0]
click at [120, 200] on div "[PERSON_NAME]" at bounding box center [116, 188] width 147 height 34
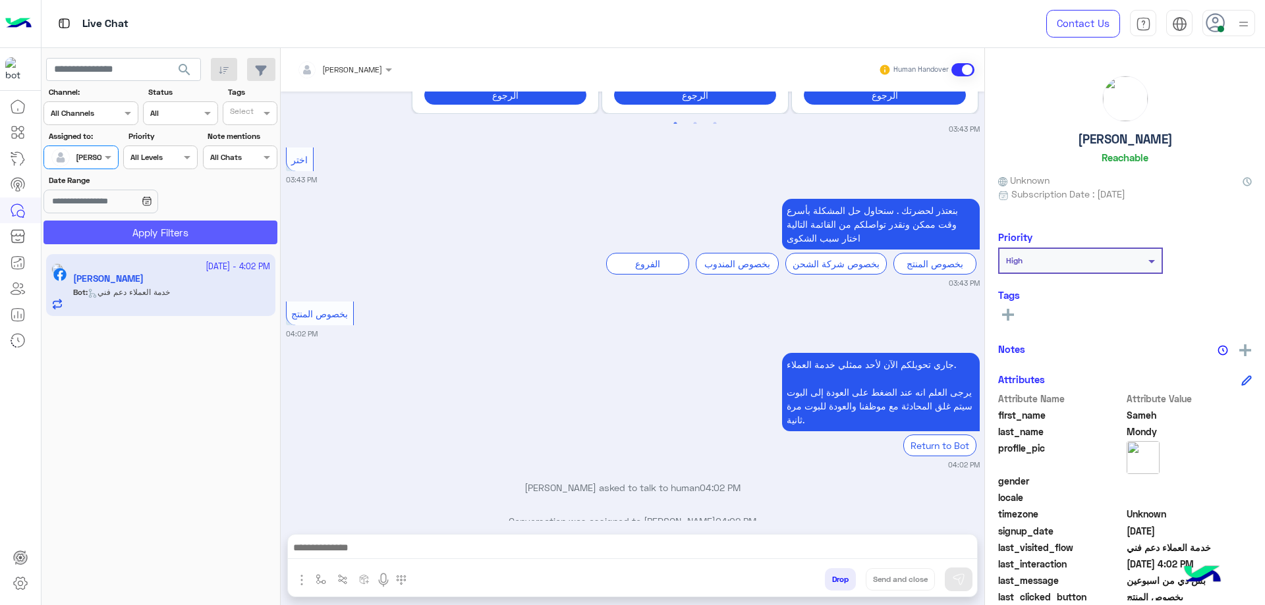
click at [153, 221] on button "Apply Filters" at bounding box center [160, 233] width 234 height 24
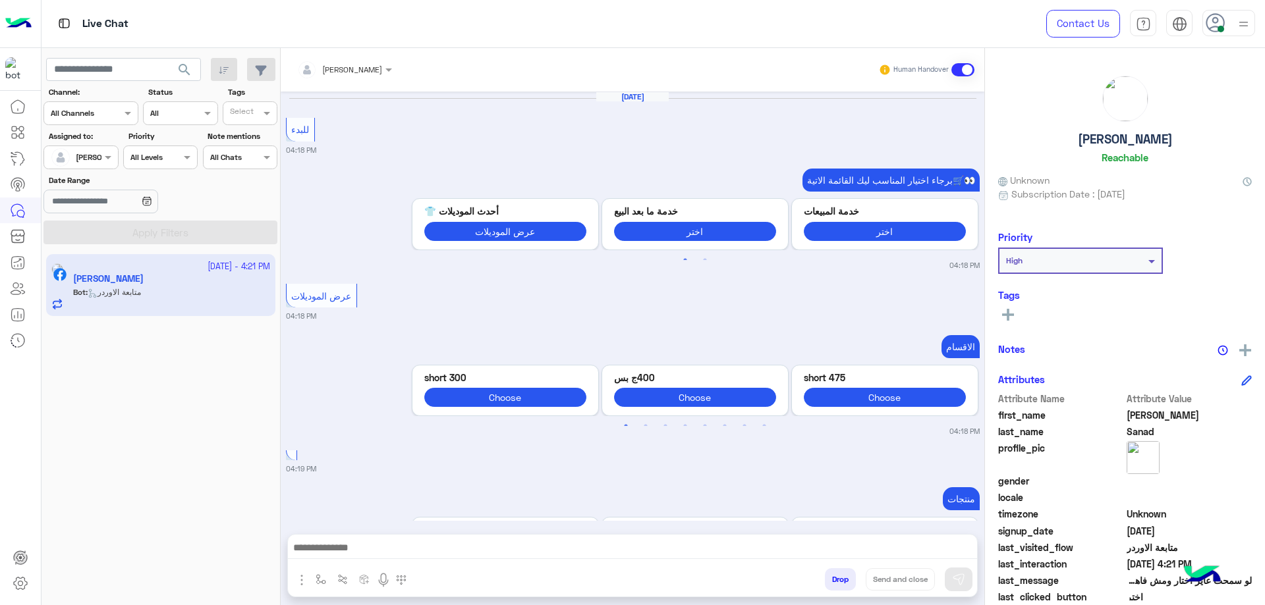
scroll to position [1317, 0]
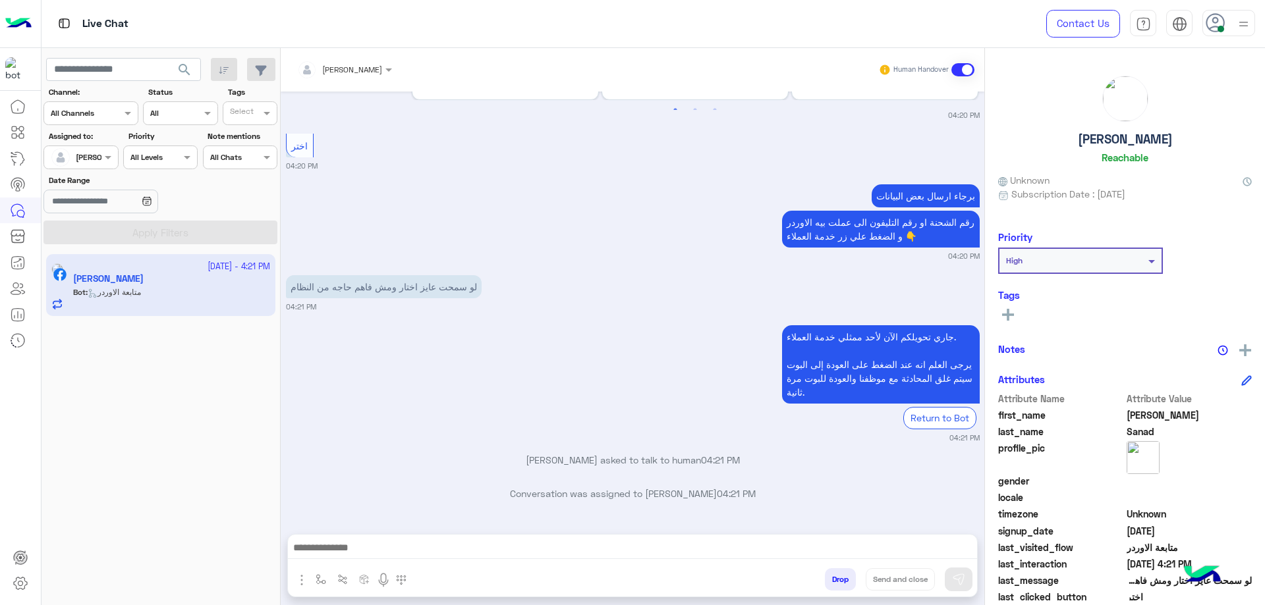
click at [1169, 142] on h5 "Mohamed Sanad" at bounding box center [1124, 139] width 95 height 15
copy h5 "Mohamed Sanad"
click at [344, 87] on div "Bassem Hisham Human Handover" at bounding box center [632, 69] width 703 height 43
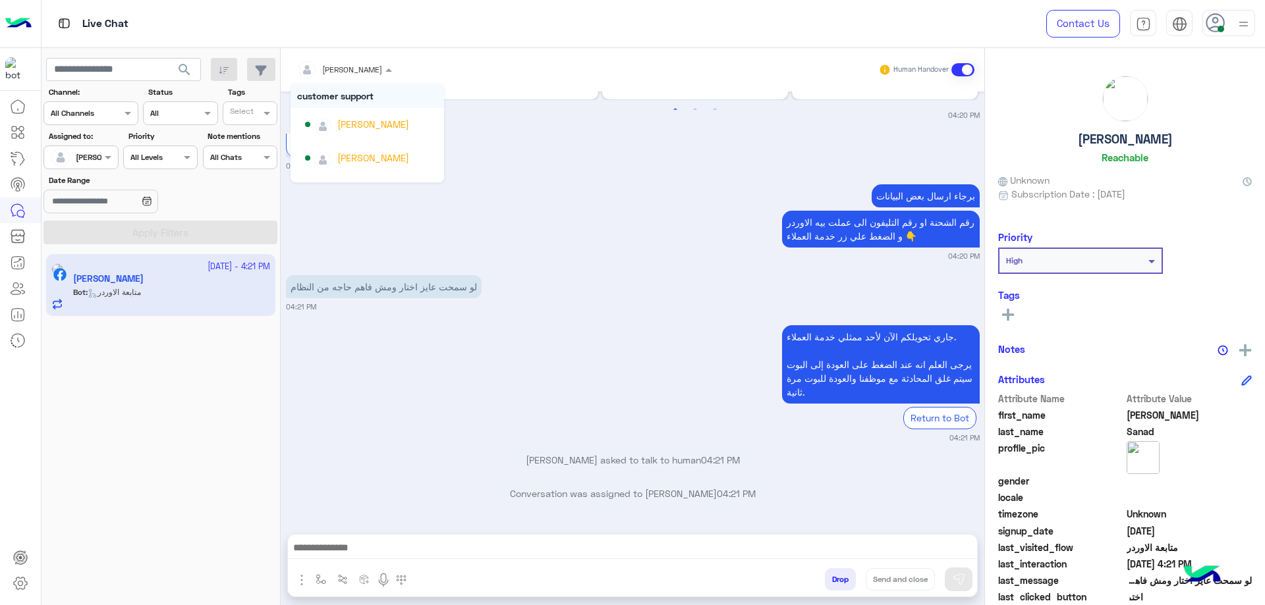
click at [358, 66] on div at bounding box center [344, 67] width 108 height 13
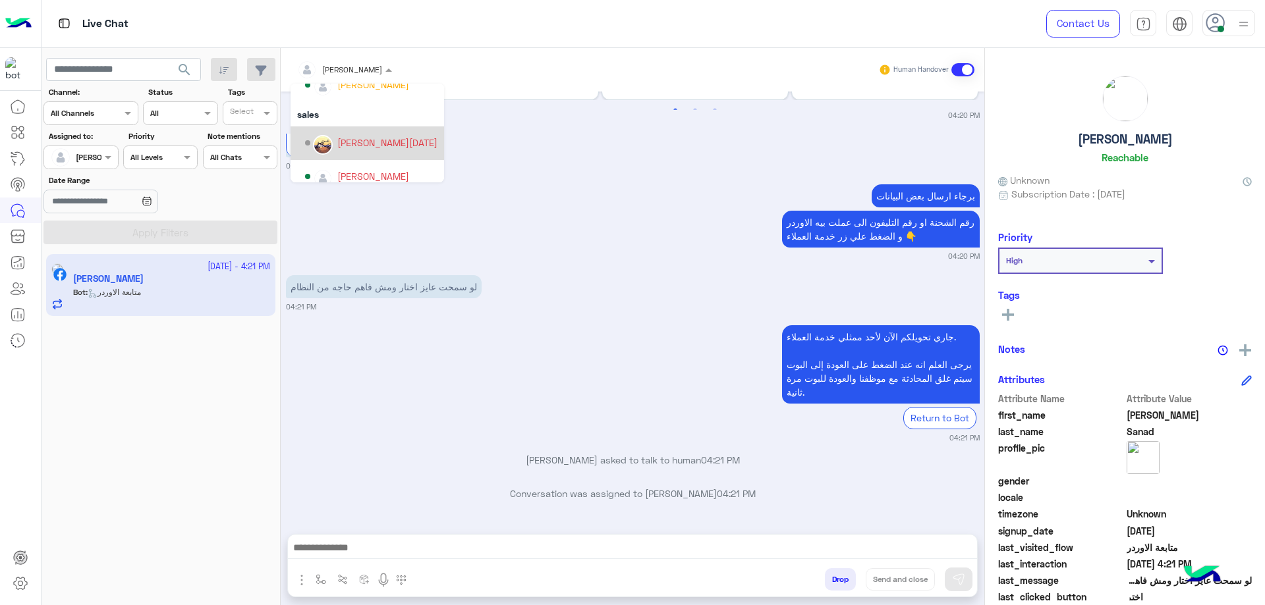
scroll to position [118, 0]
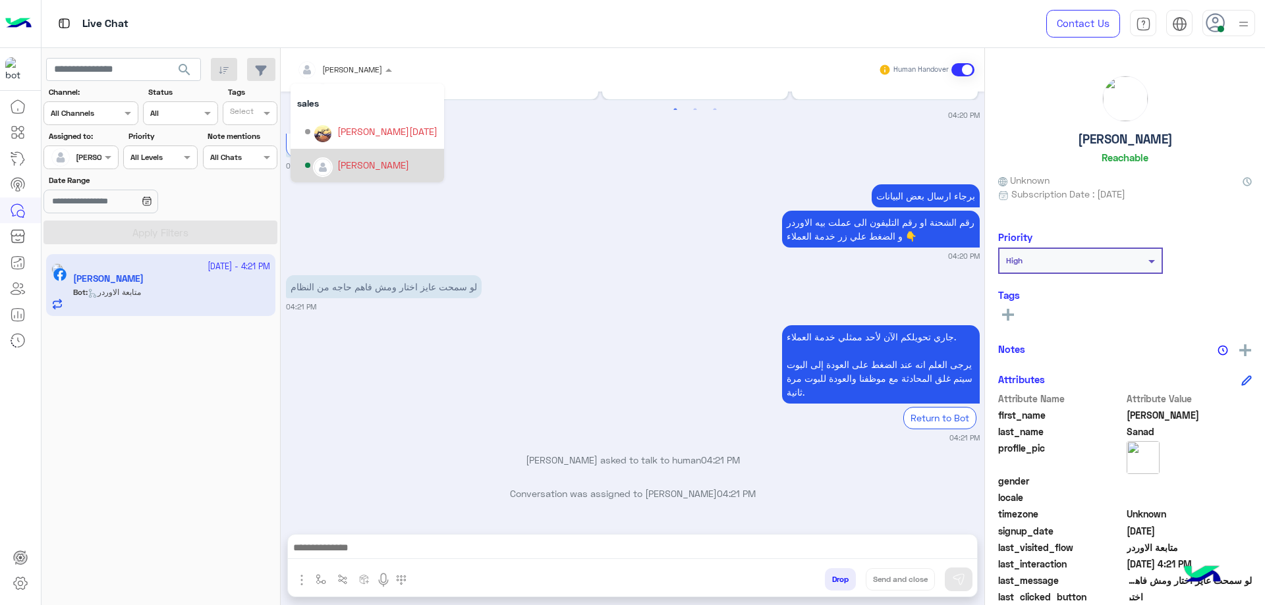
click at [352, 173] on div "mohamed ahmed" at bounding box center [371, 165] width 132 height 23
